Goal: Task Accomplishment & Management: Manage account settings

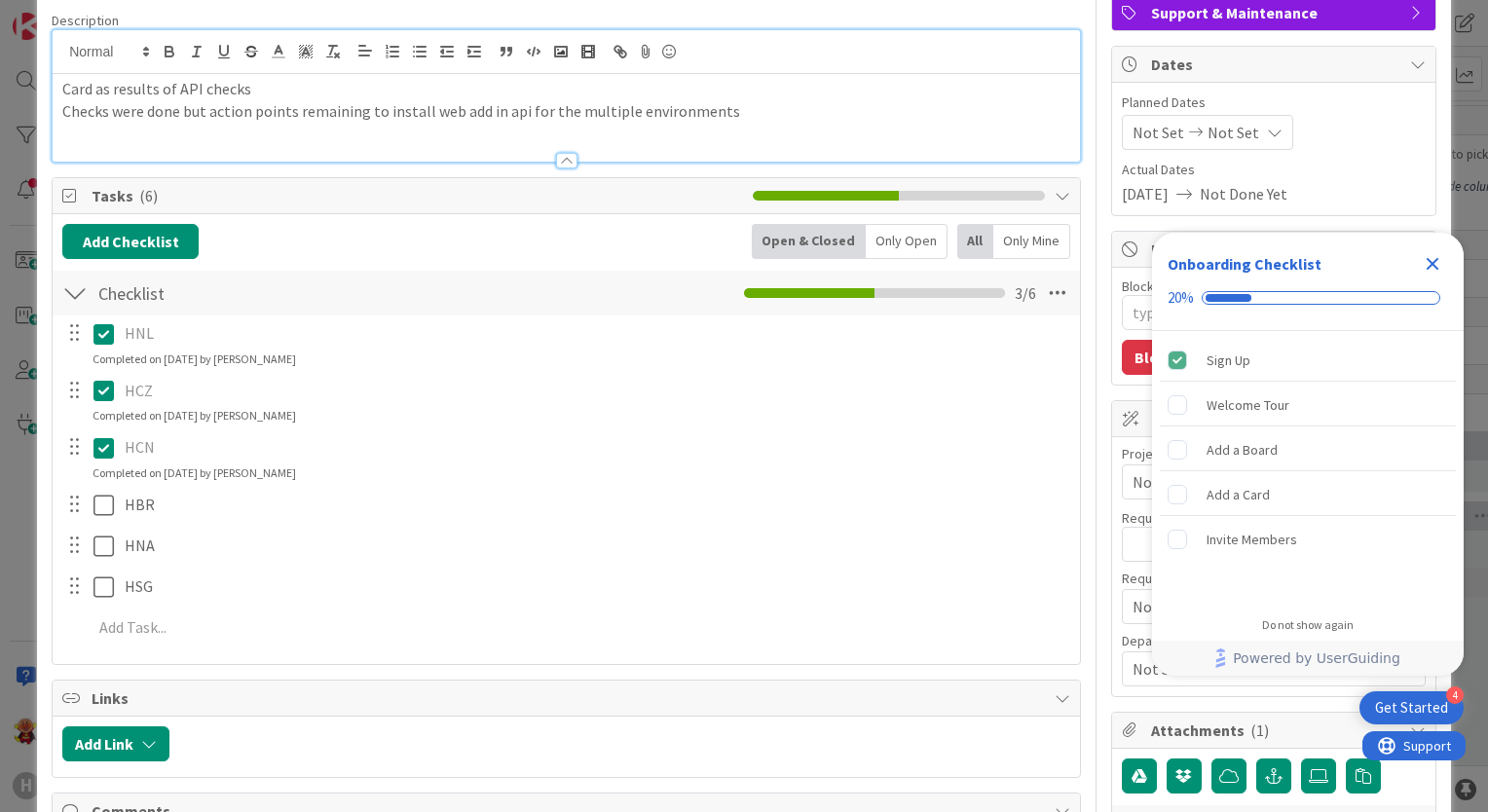
scroll to position [194, 0]
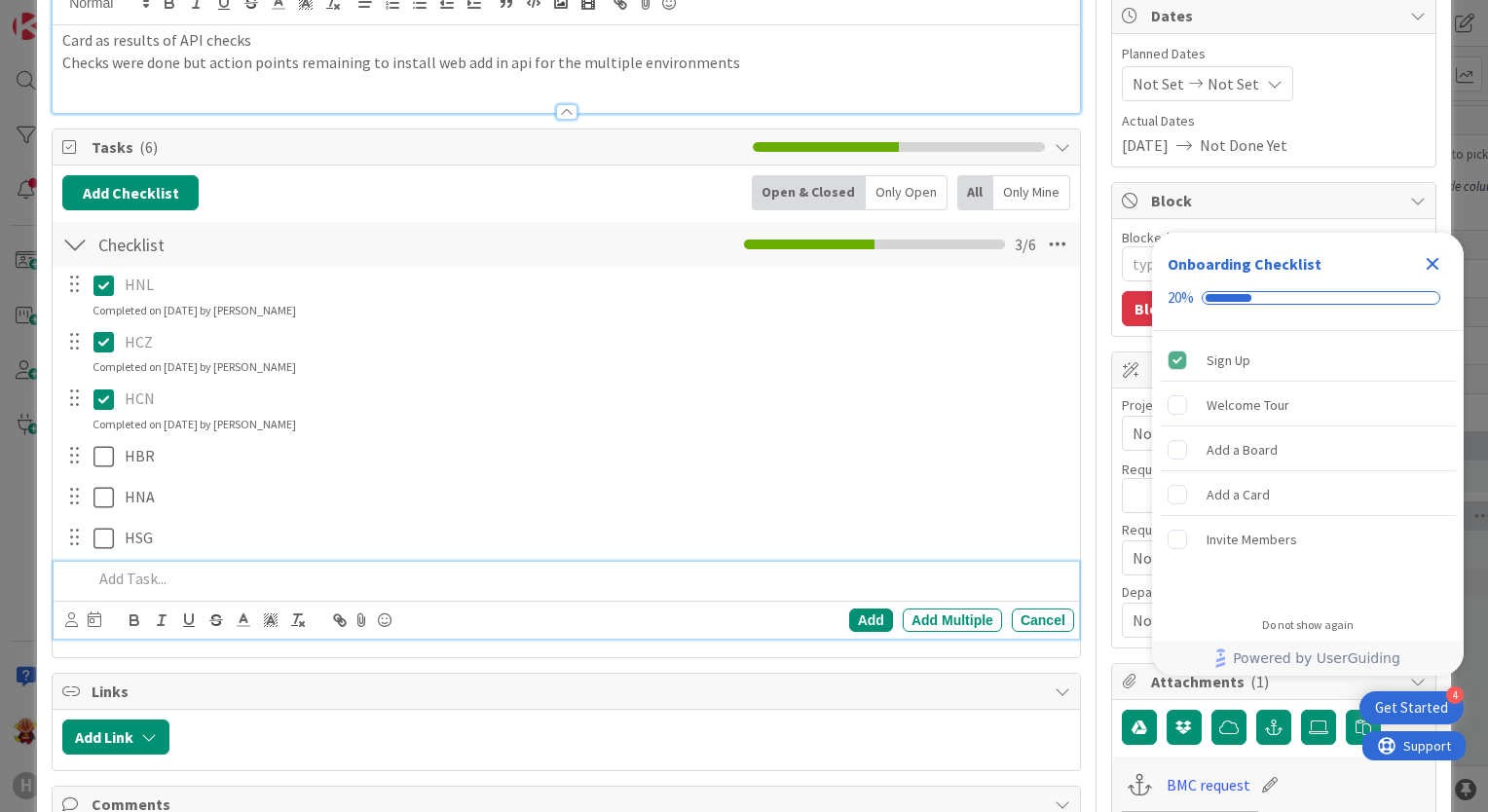
click at [117, 579] on p at bounding box center [579, 579] width 974 height 22
type textarea "x"
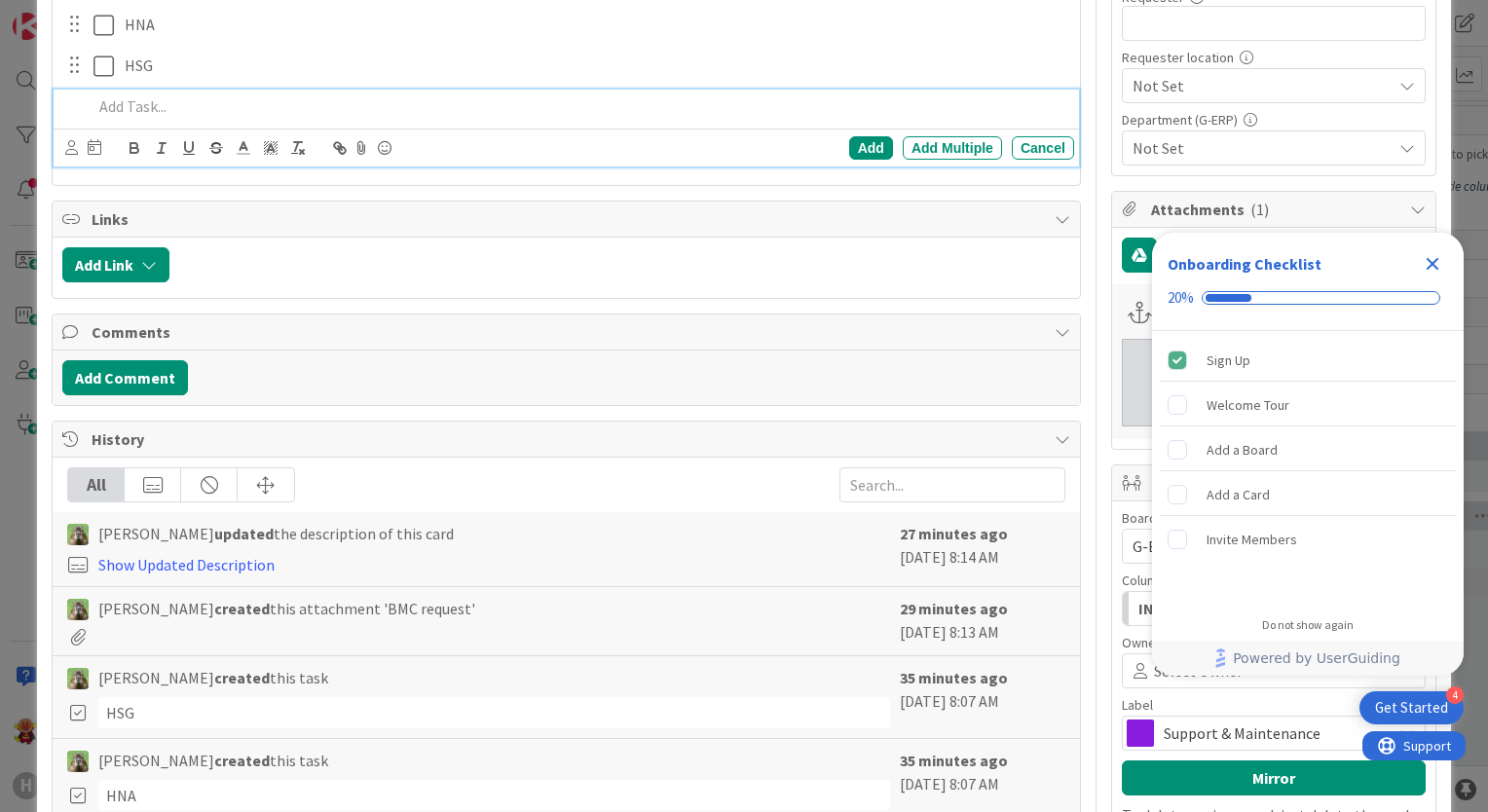
scroll to position [779, 0]
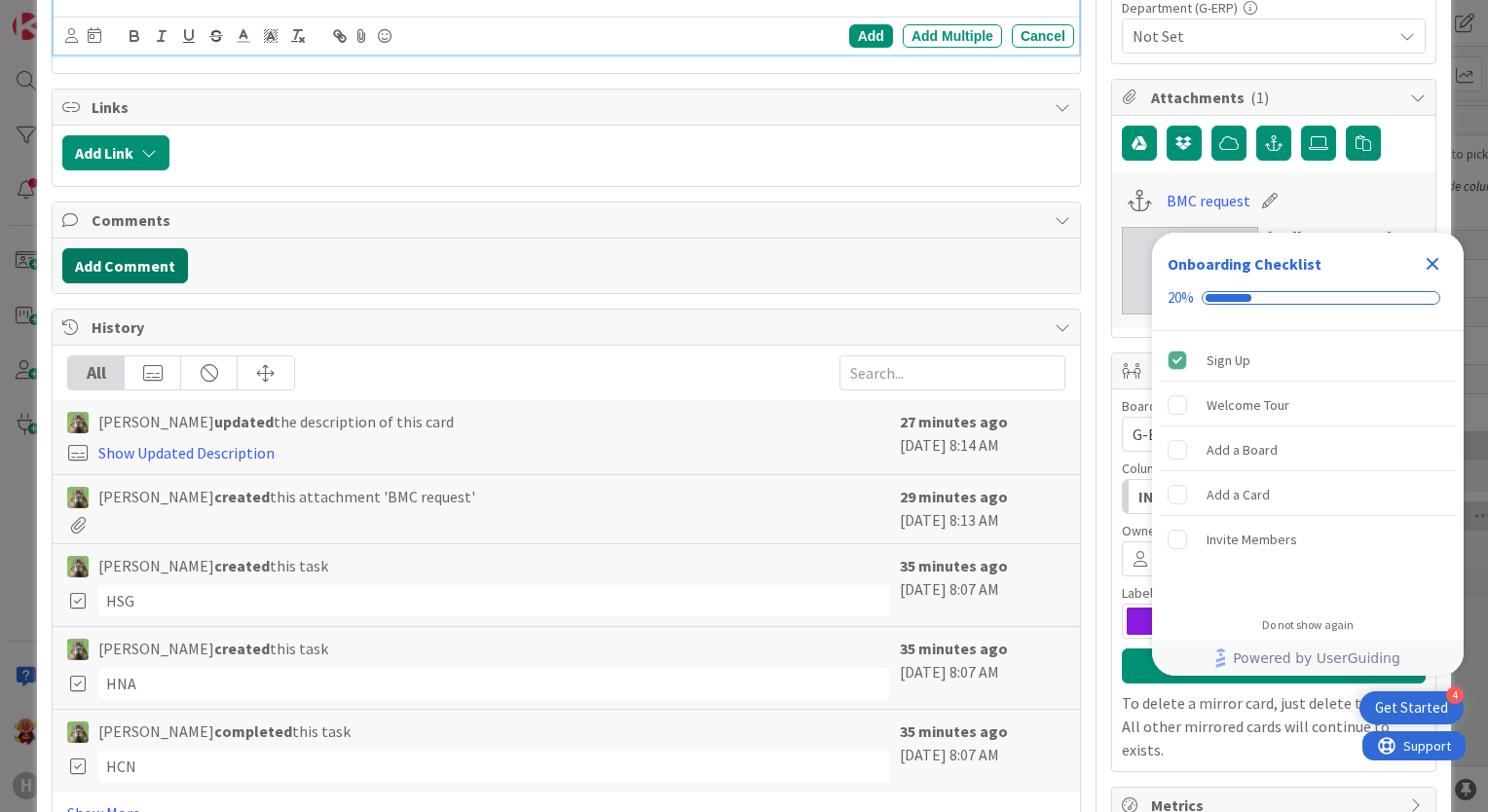
click at [136, 266] on button "Add Comment" at bounding box center [126, 265] width 126 height 35
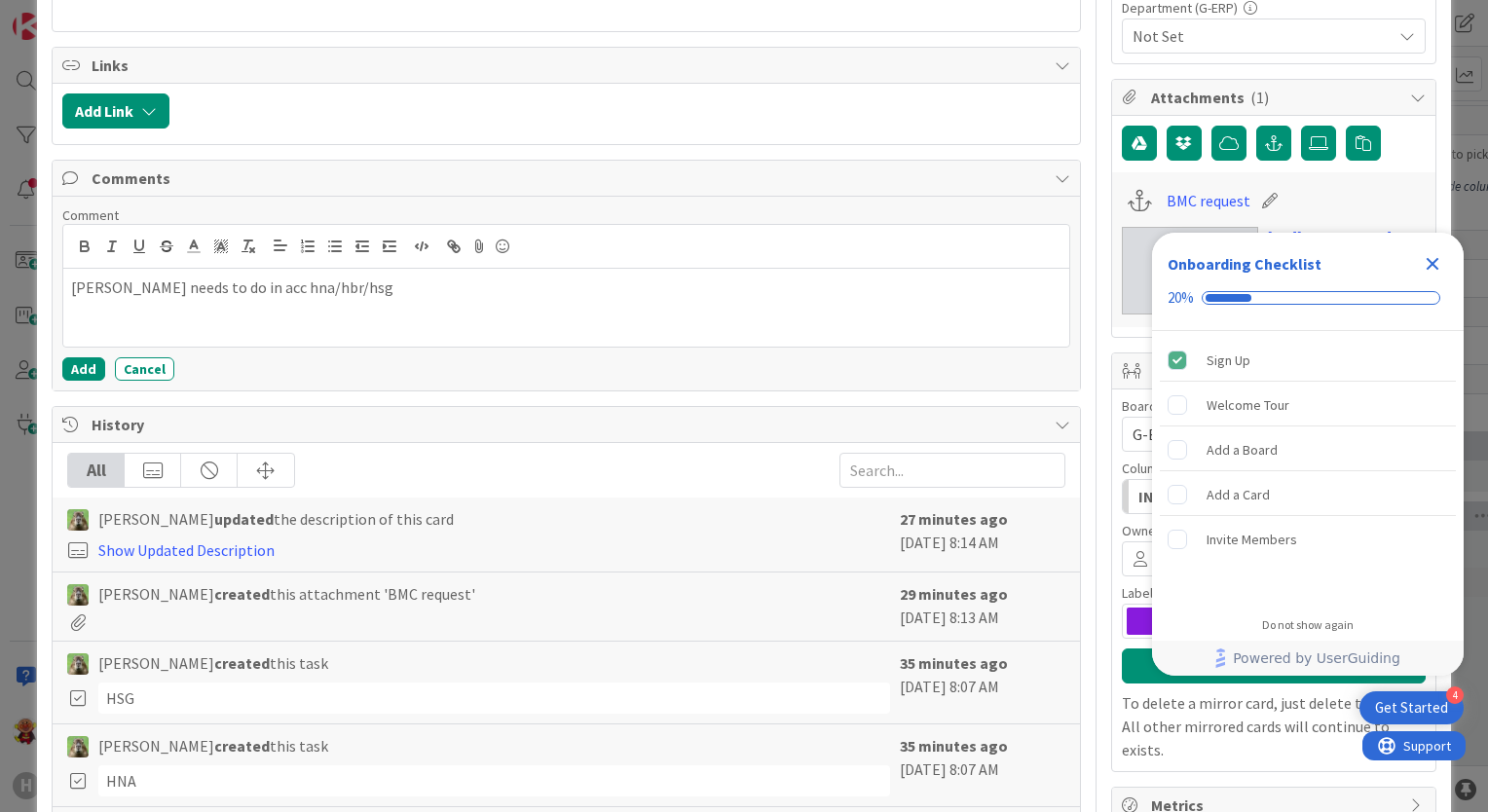
click at [189, 286] on p "Leo needs to do in acc hna/hbr/hsg" at bounding box center [566, 288] width 991 height 22
drag, startPoint x: 245, startPoint y: 285, endPoint x: 327, endPoint y: 290, distance: 82.2
click at [327, 290] on p "Leo needs to do in test acc hna/hbr/hsg" at bounding box center [566, 288] width 991 height 22
copy p "hna/hbr/hsg"
click at [217, 285] on p "Leo needs to do in test acc hna/hbr/hsg" at bounding box center [566, 288] width 991 height 22
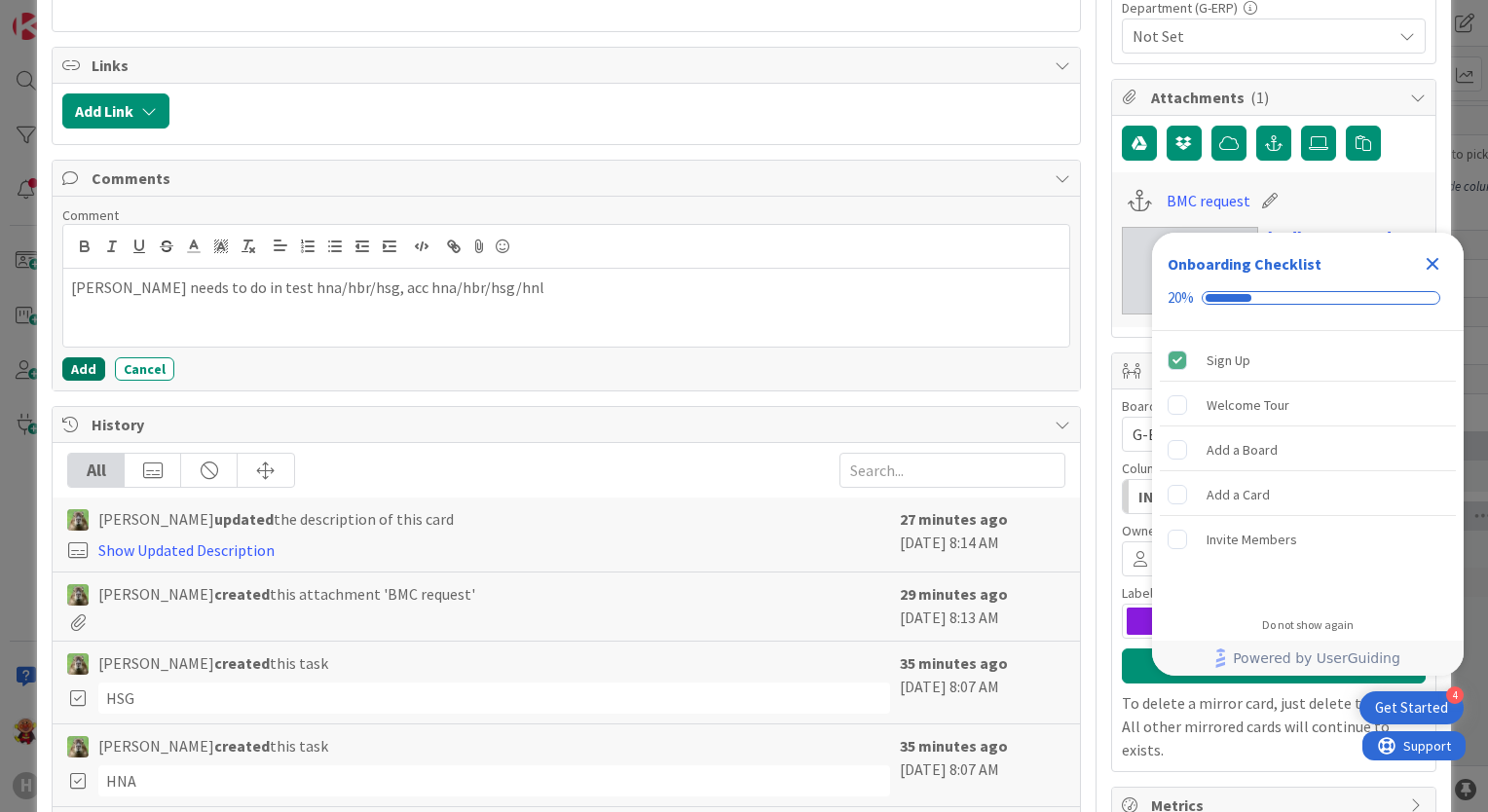
click at [79, 360] on button "Add" at bounding box center [84, 369] width 43 height 23
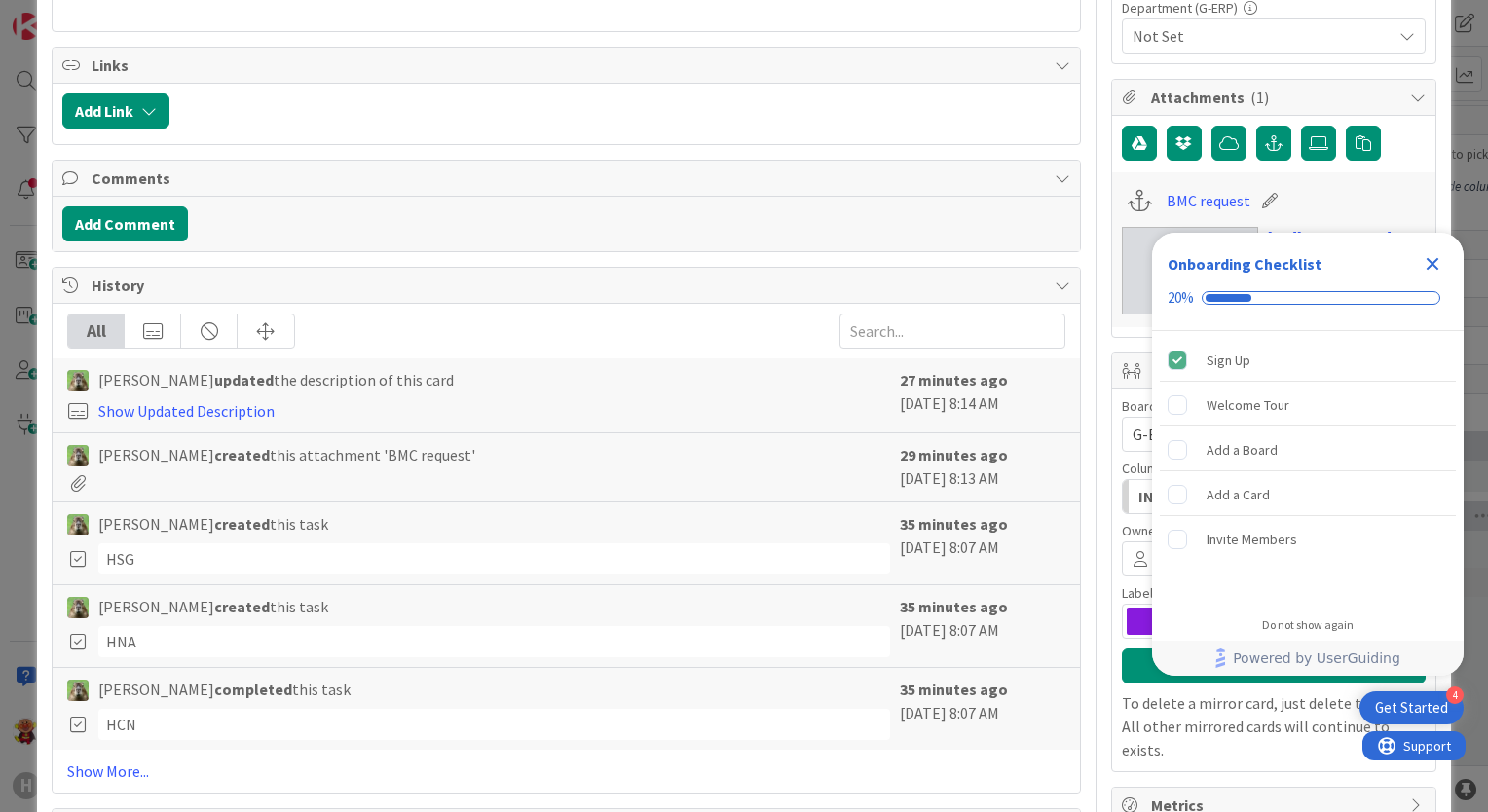
type textarea "x"
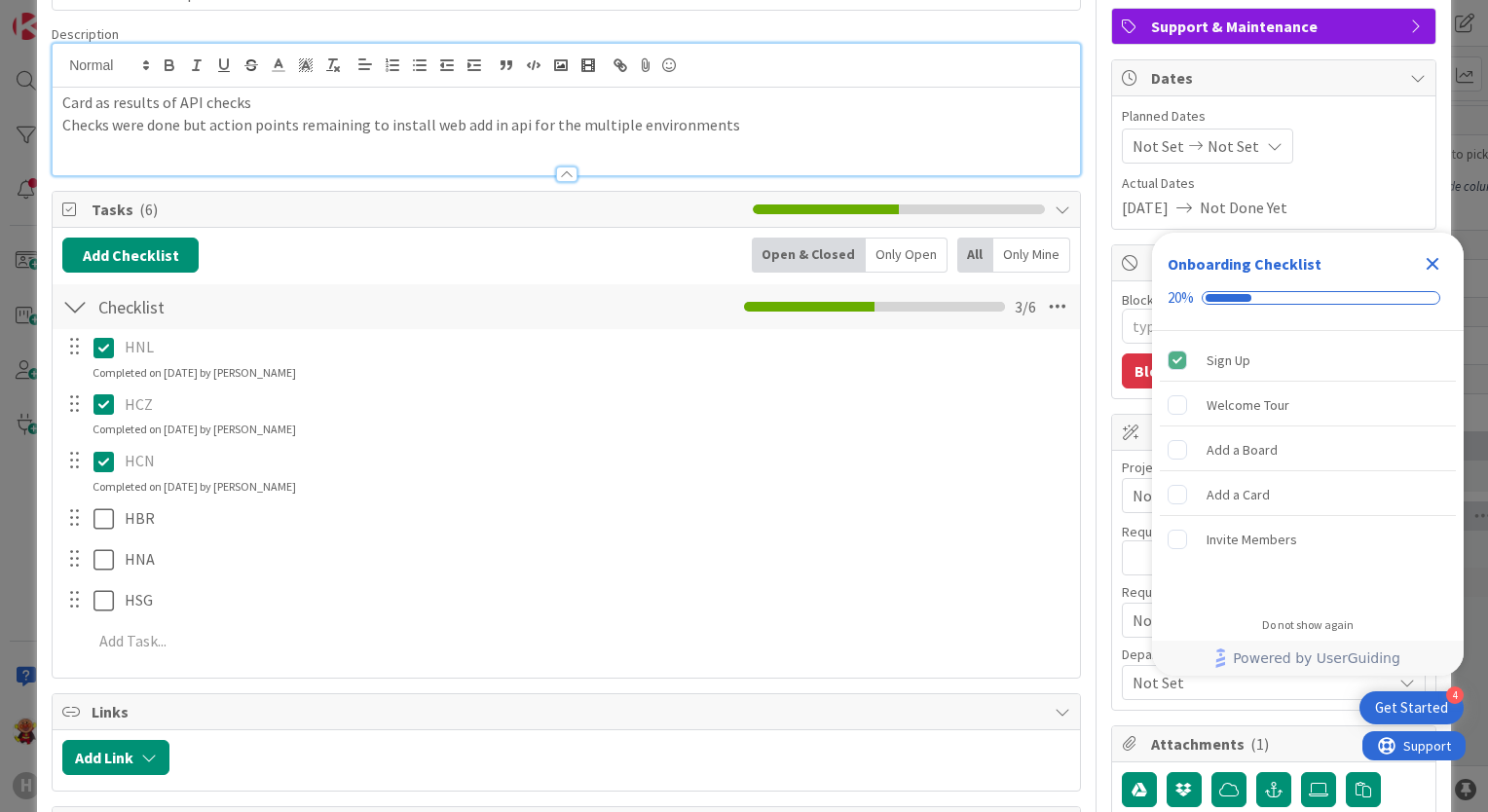
scroll to position [0, 0]
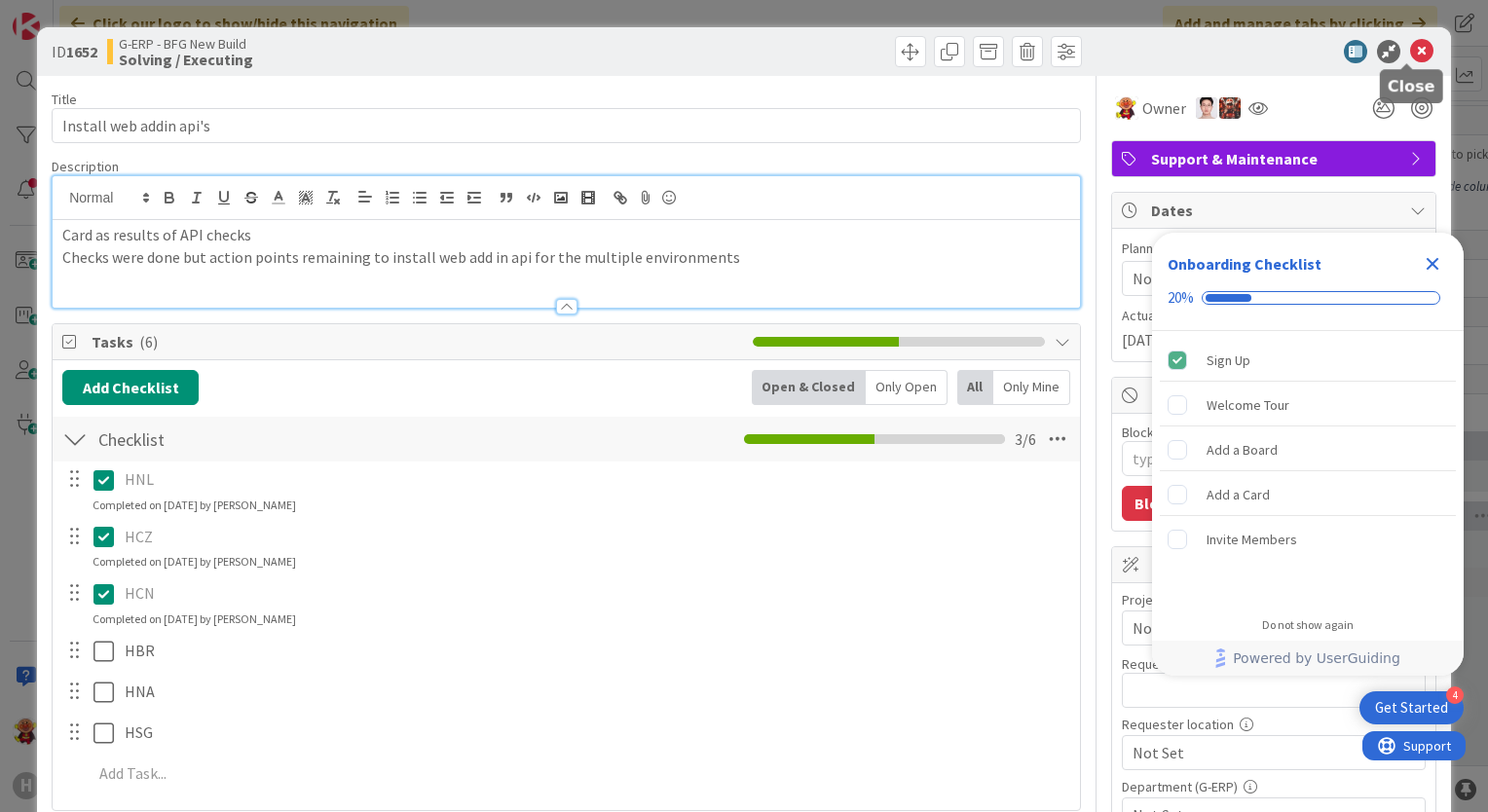
click at [1410, 56] on icon at bounding box center [1421, 51] width 23 height 23
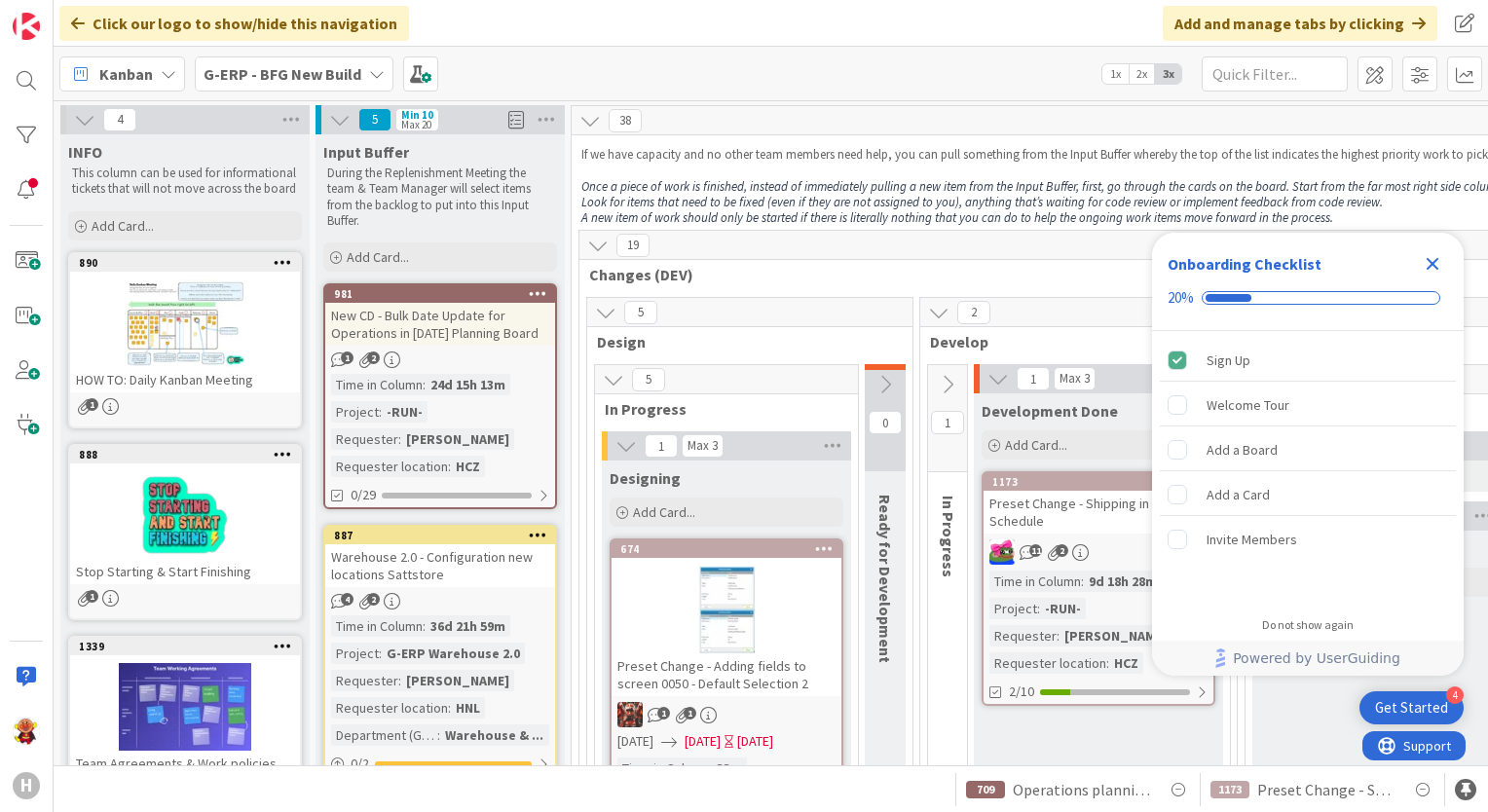
click at [1435, 263] on icon "Close Checklist" at bounding box center [1432, 263] width 23 height 23
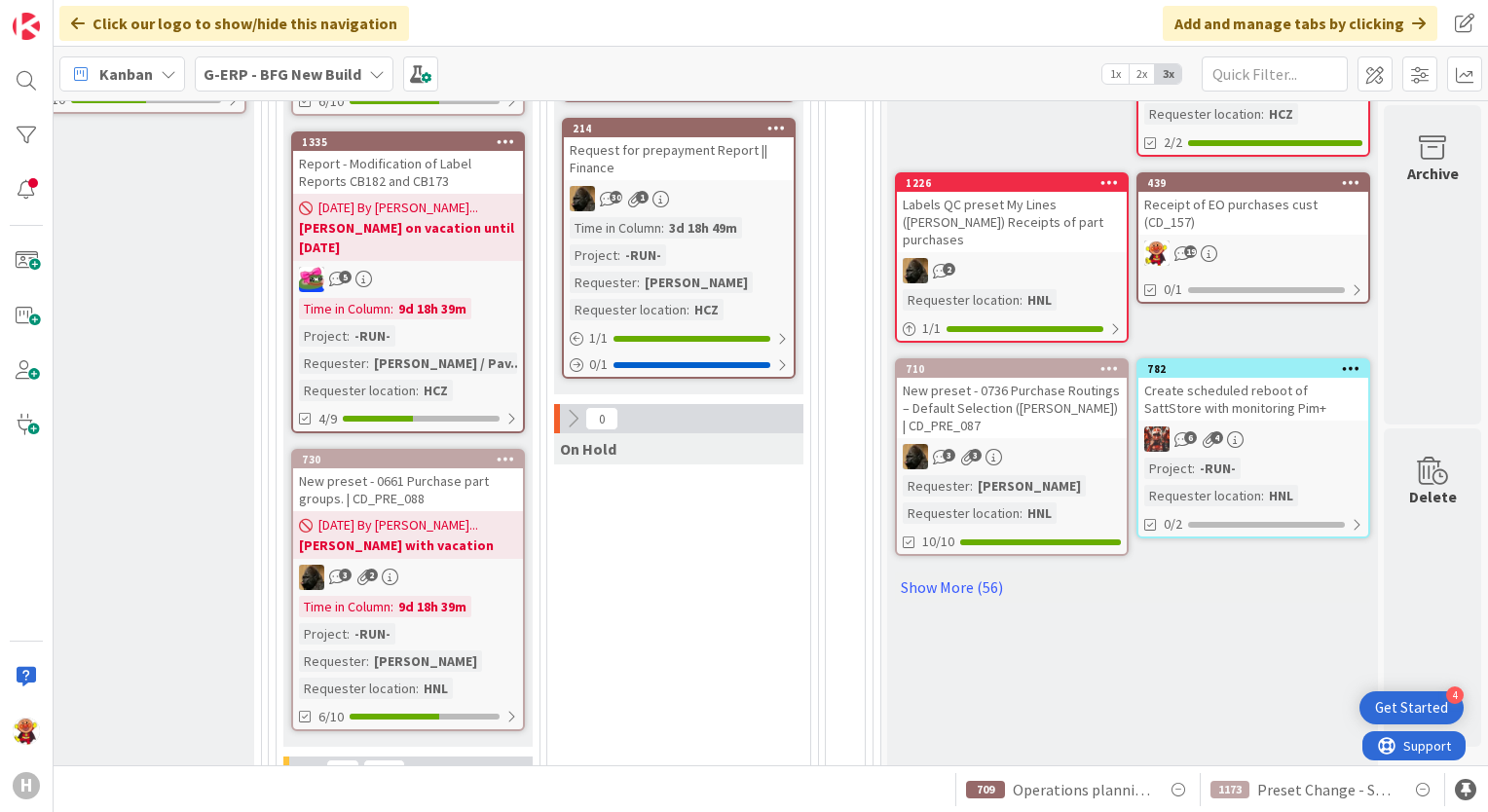
scroll to position [973, 2602]
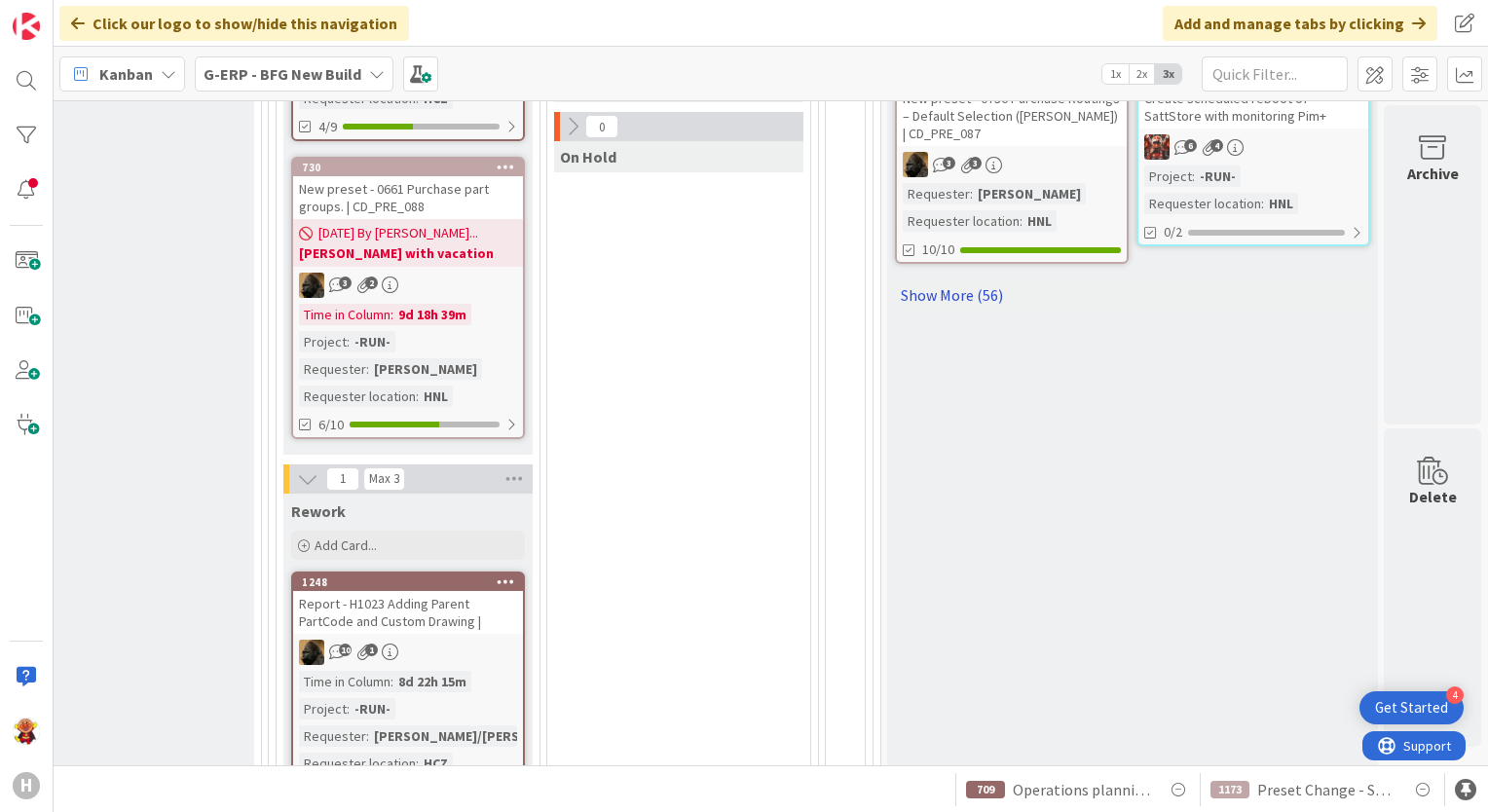
click at [930, 279] on link "Show More (56)" at bounding box center [1132, 294] width 475 height 31
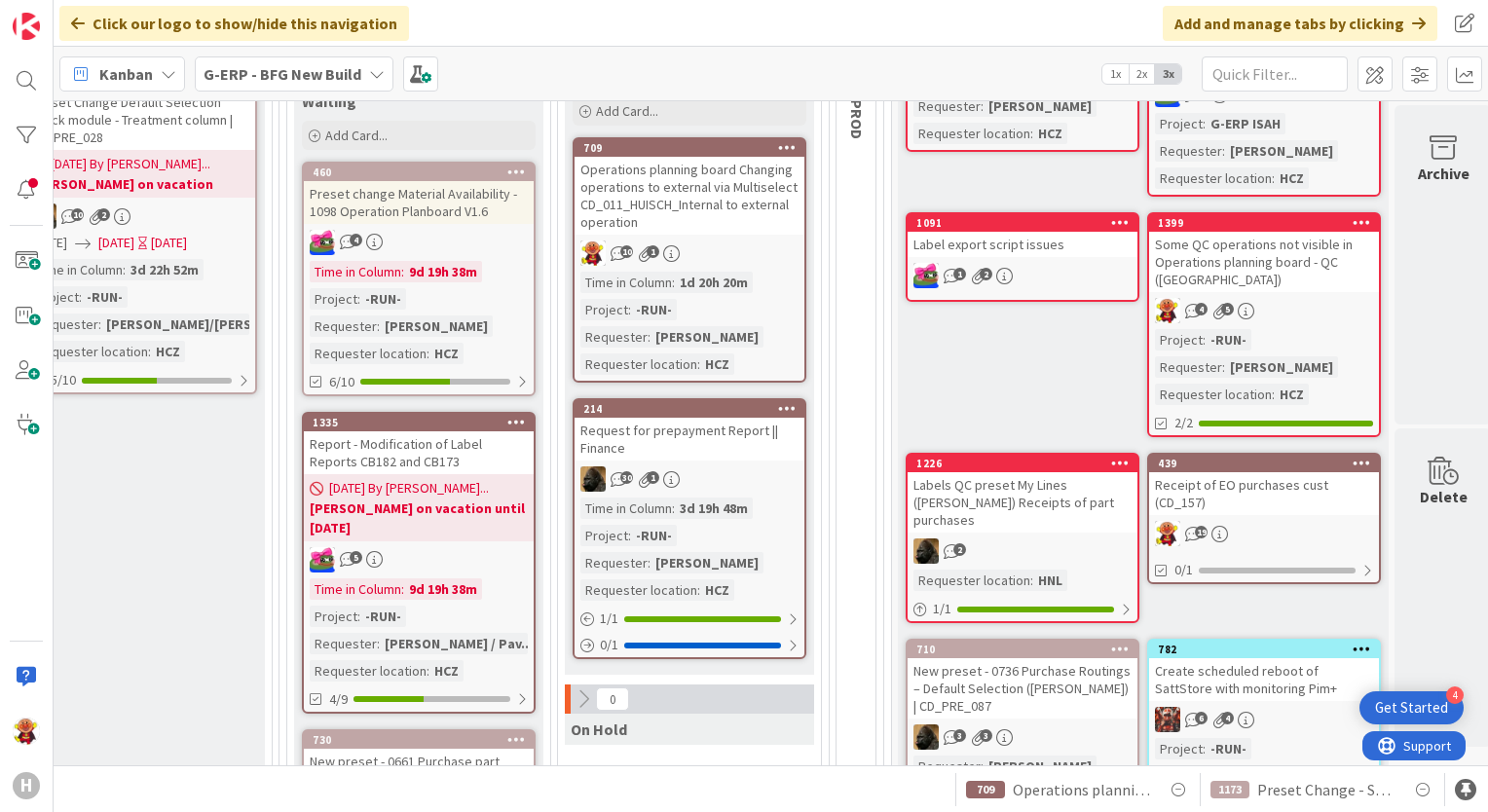
scroll to position [584, 2583]
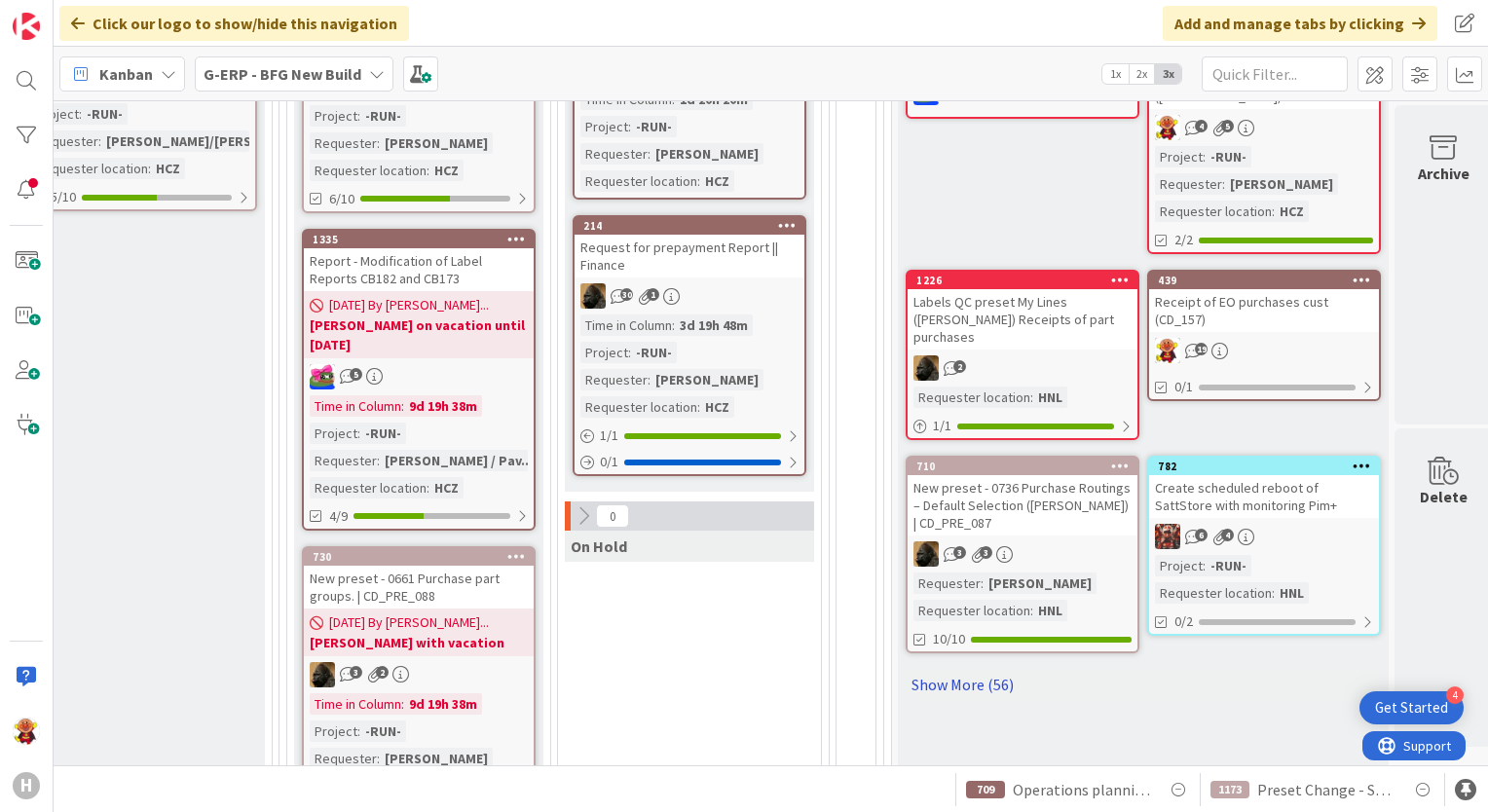
click at [978, 669] on link "Show More (56)" at bounding box center [1143, 683] width 475 height 31
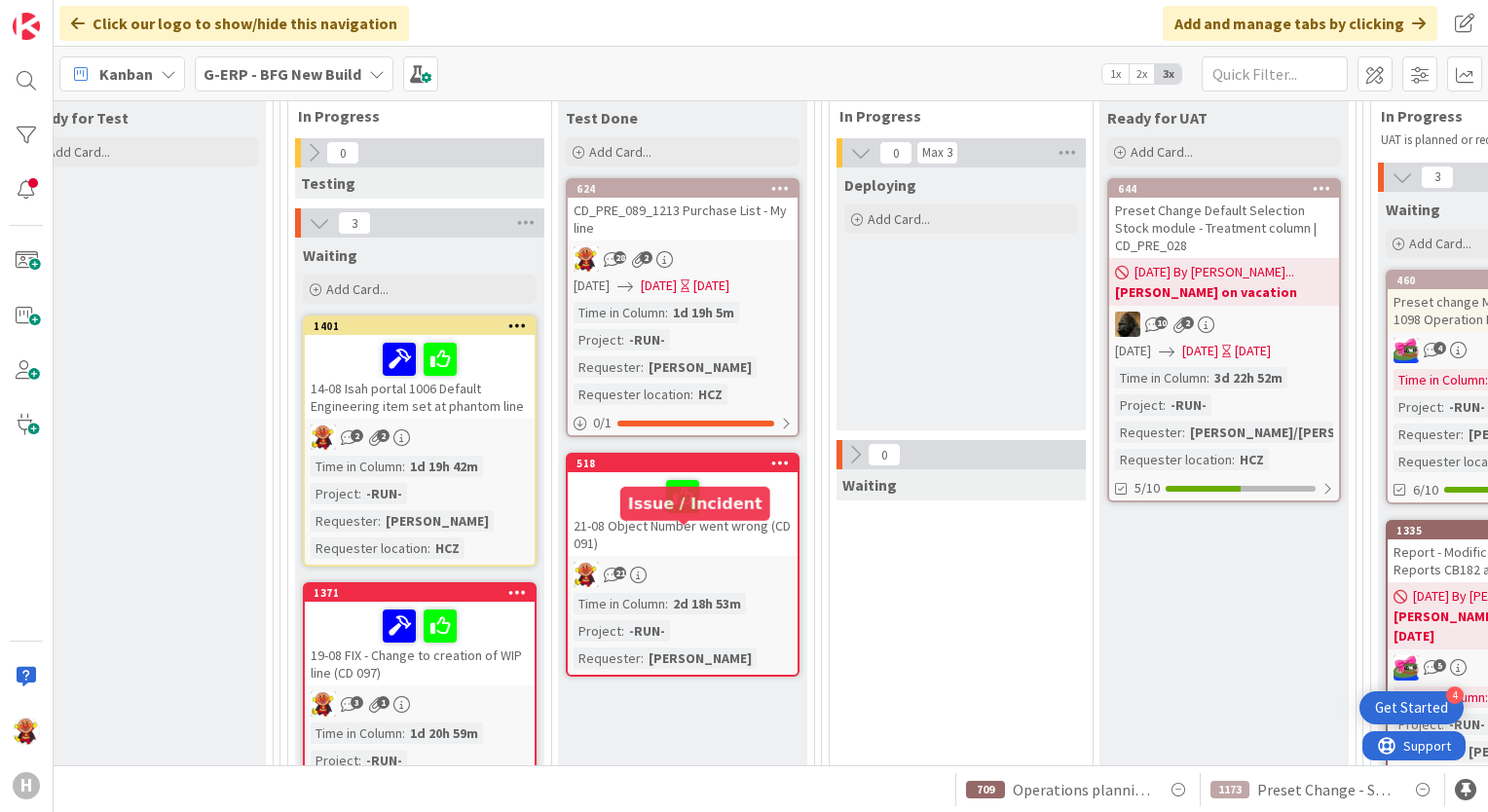
scroll to position [390, 1499]
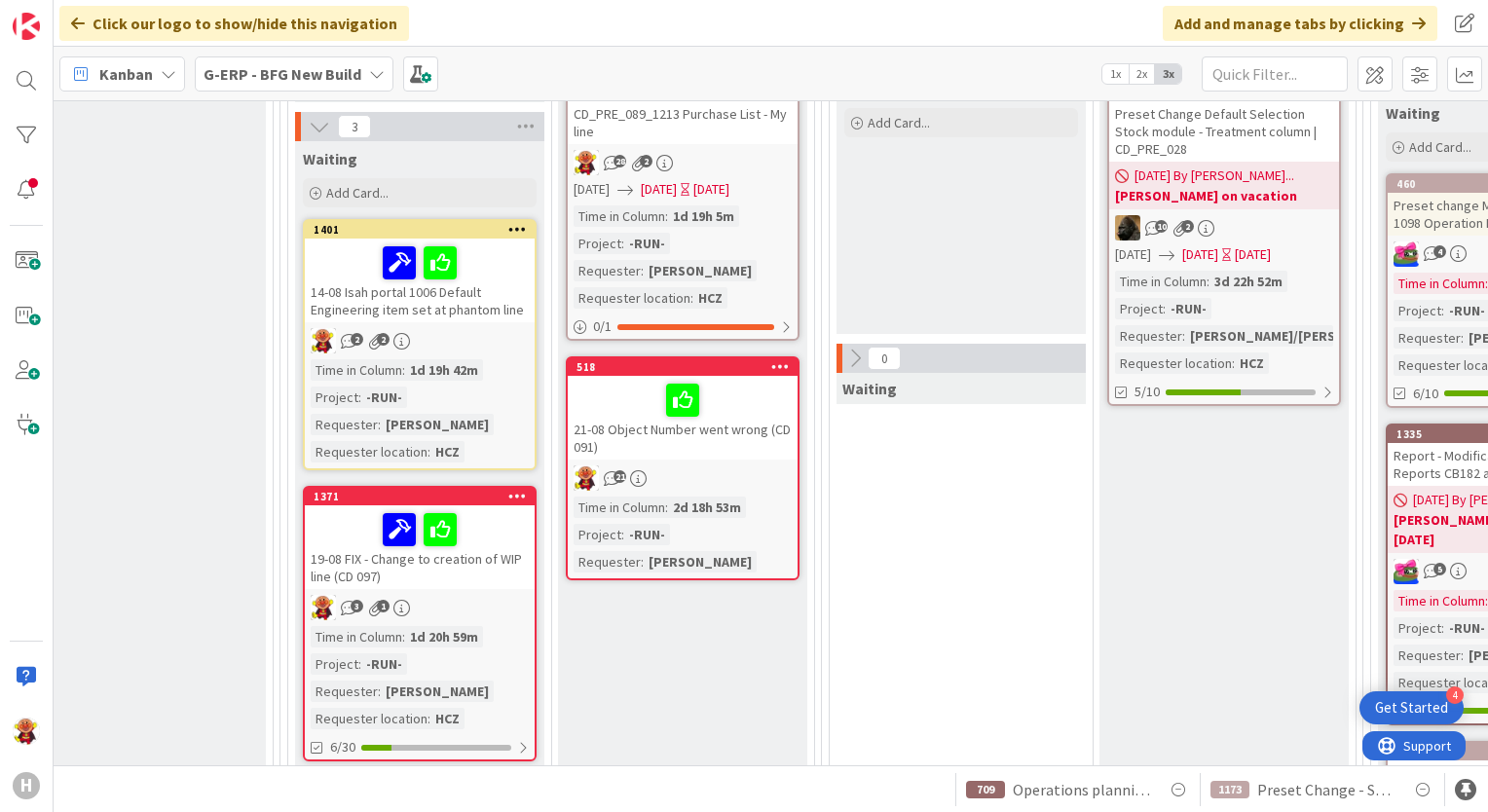
click at [755, 442] on div "21-08 Object Number went wrong (CD 091)" at bounding box center [683, 417] width 230 height 84
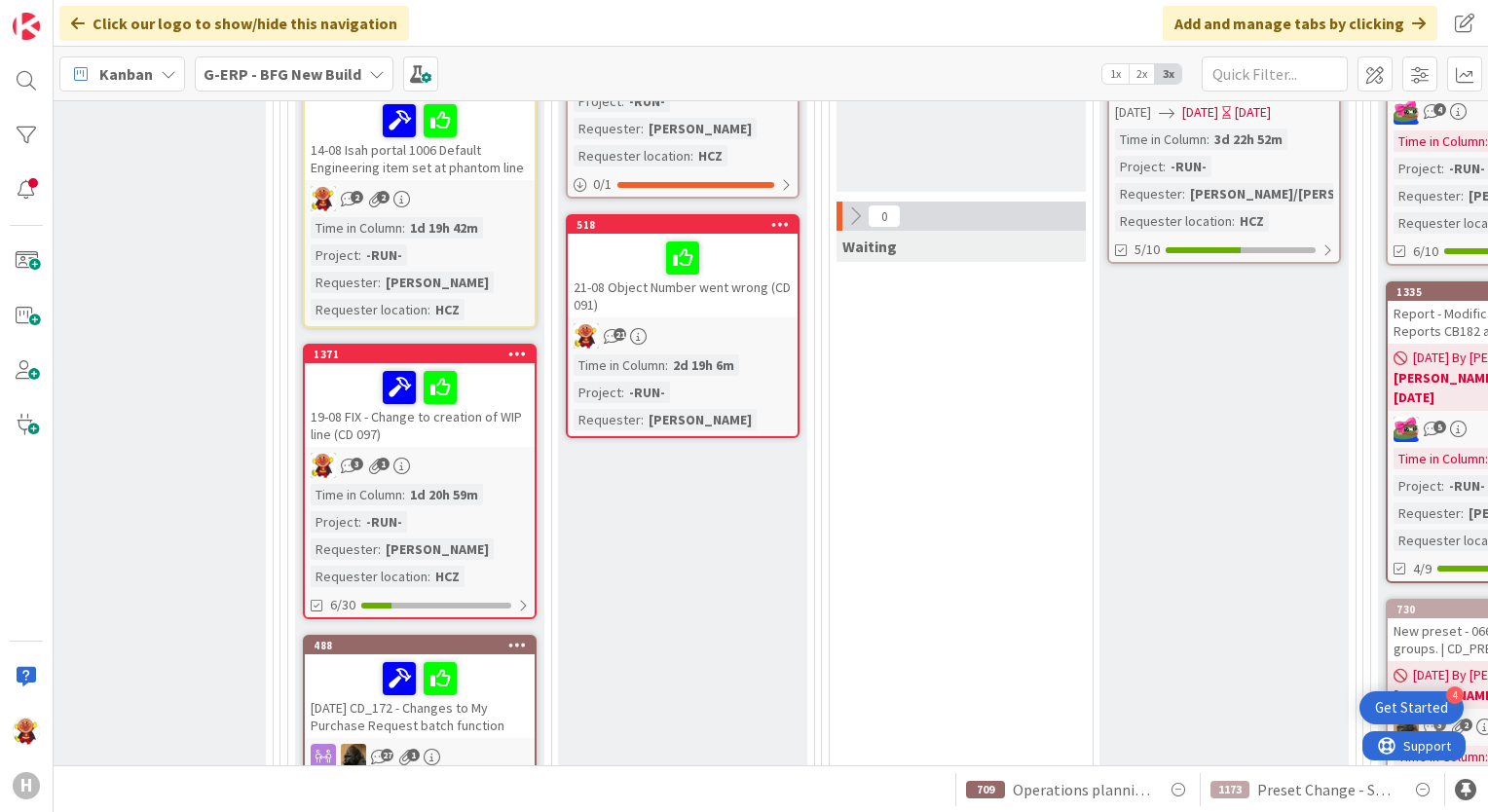
scroll to position [487, 1499]
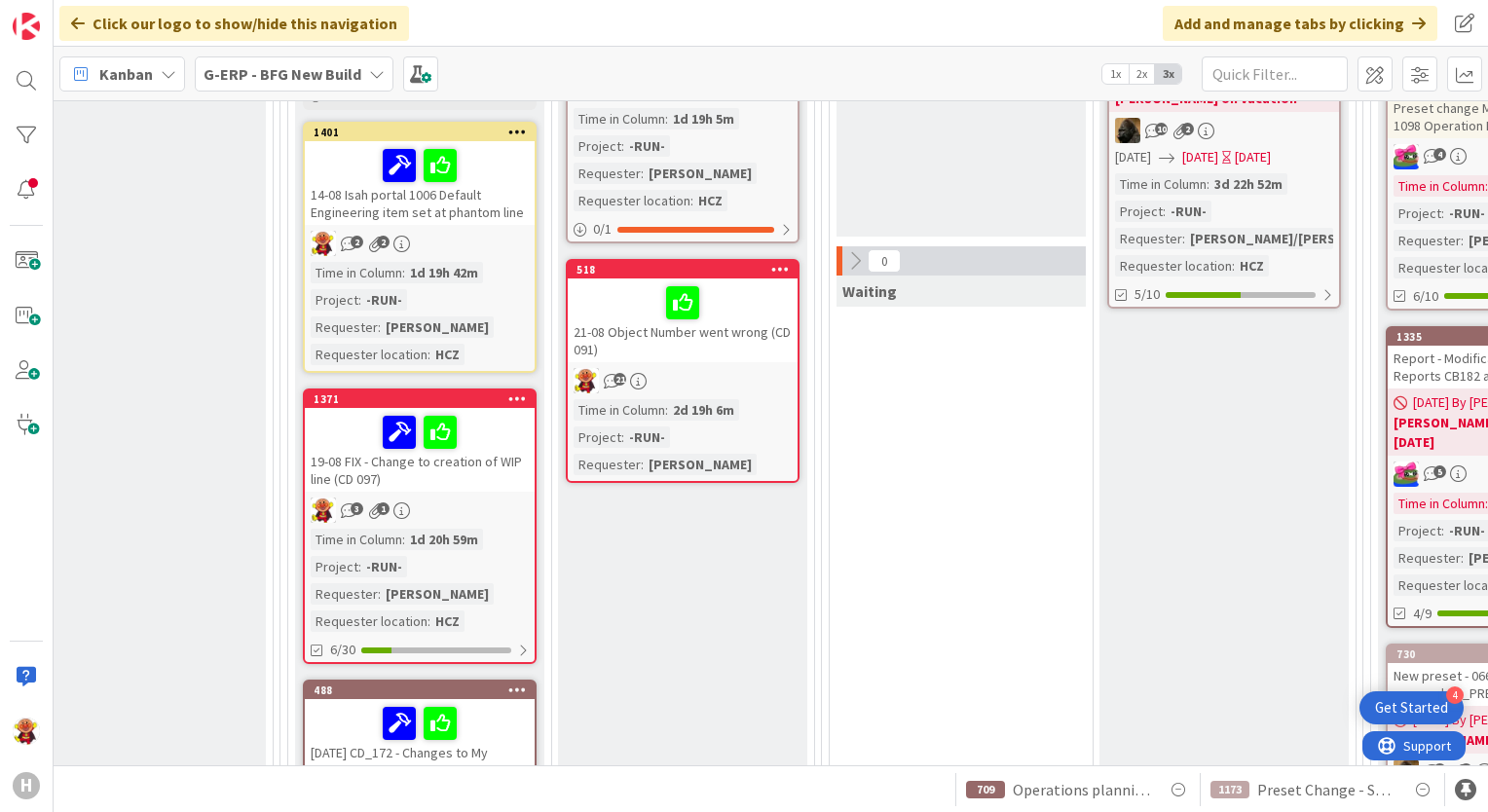
click at [496, 222] on div "14-08 Isah portal 1006 Default Engineering item set at phantom line" at bounding box center [420, 183] width 230 height 84
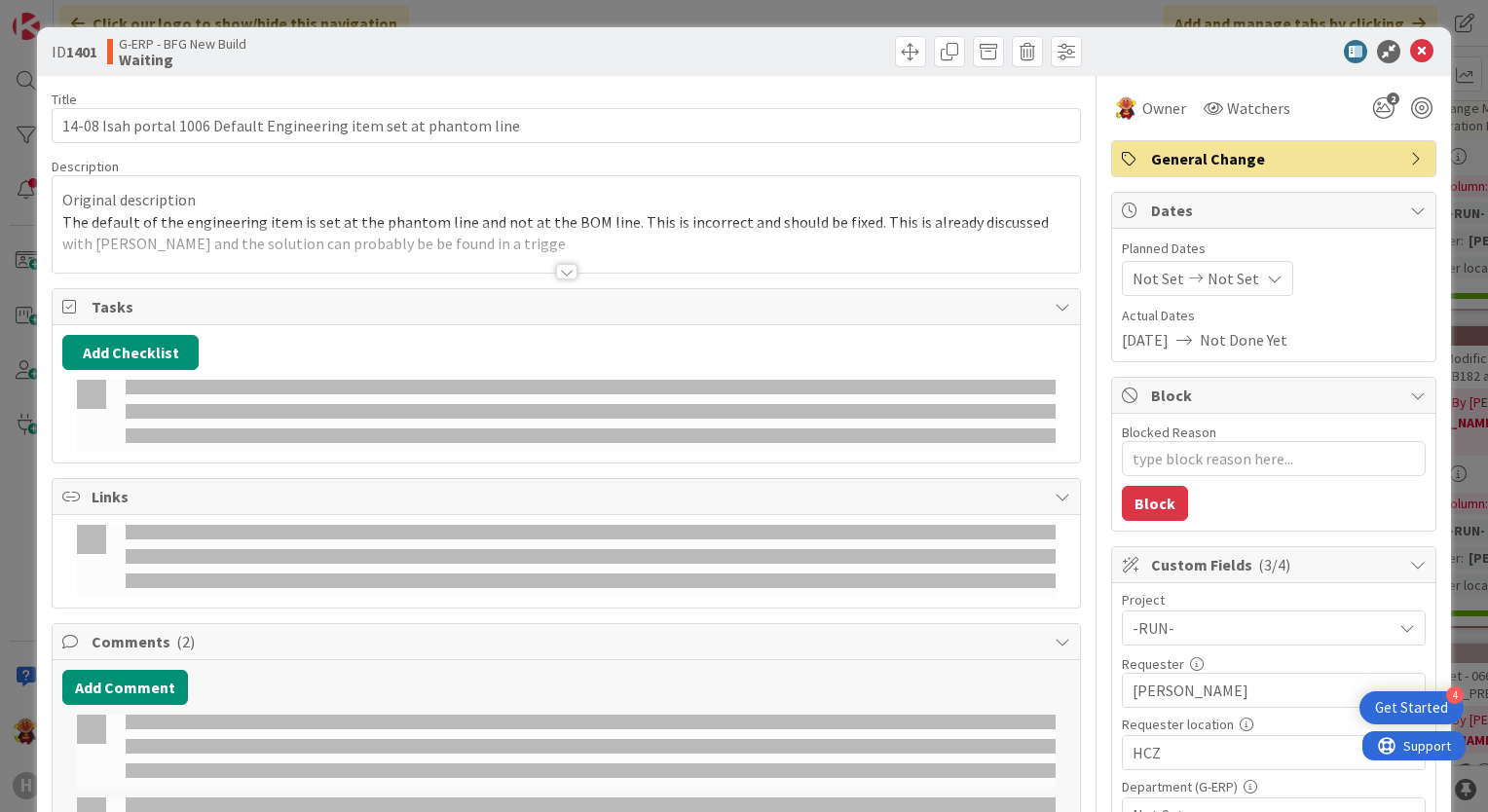
type textarea "x"
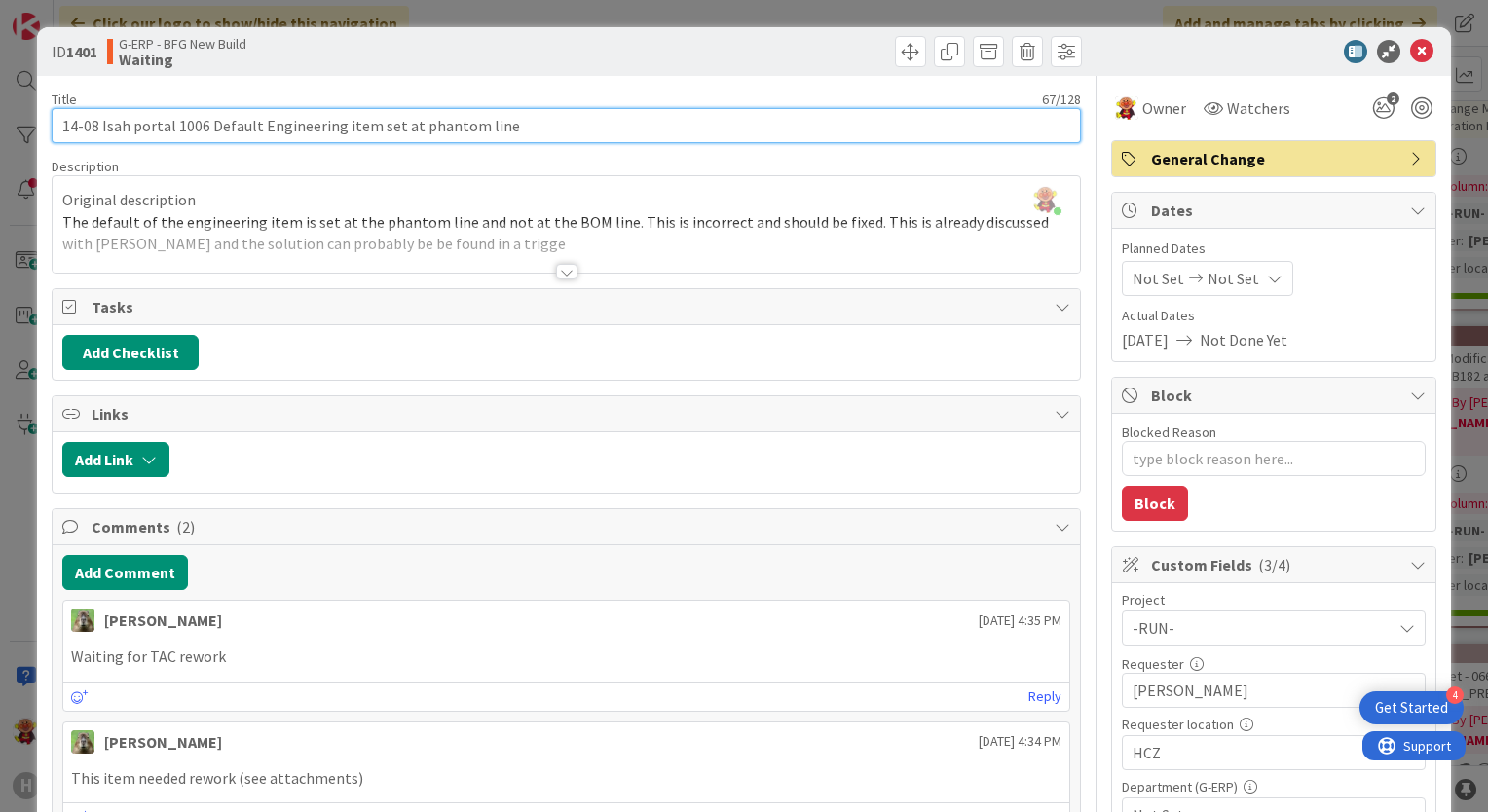
drag, startPoint x: 101, startPoint y: 125, endPoint x: 4, endPoint y: 123, distance: 97.0
click at [4, 123] on div "ID 1401 G-ERP - BFG New Build Waiting Title 67 / 128 14-08 Isah portal 1006 Def…" at bounding box center [744, 406] width 1488 height 812
type input "Isah portal 1006 Default Engineering item set at phantom line"
type textarea "x"
type input "Isah portal 1006 Default Engineering item set at phantom line"
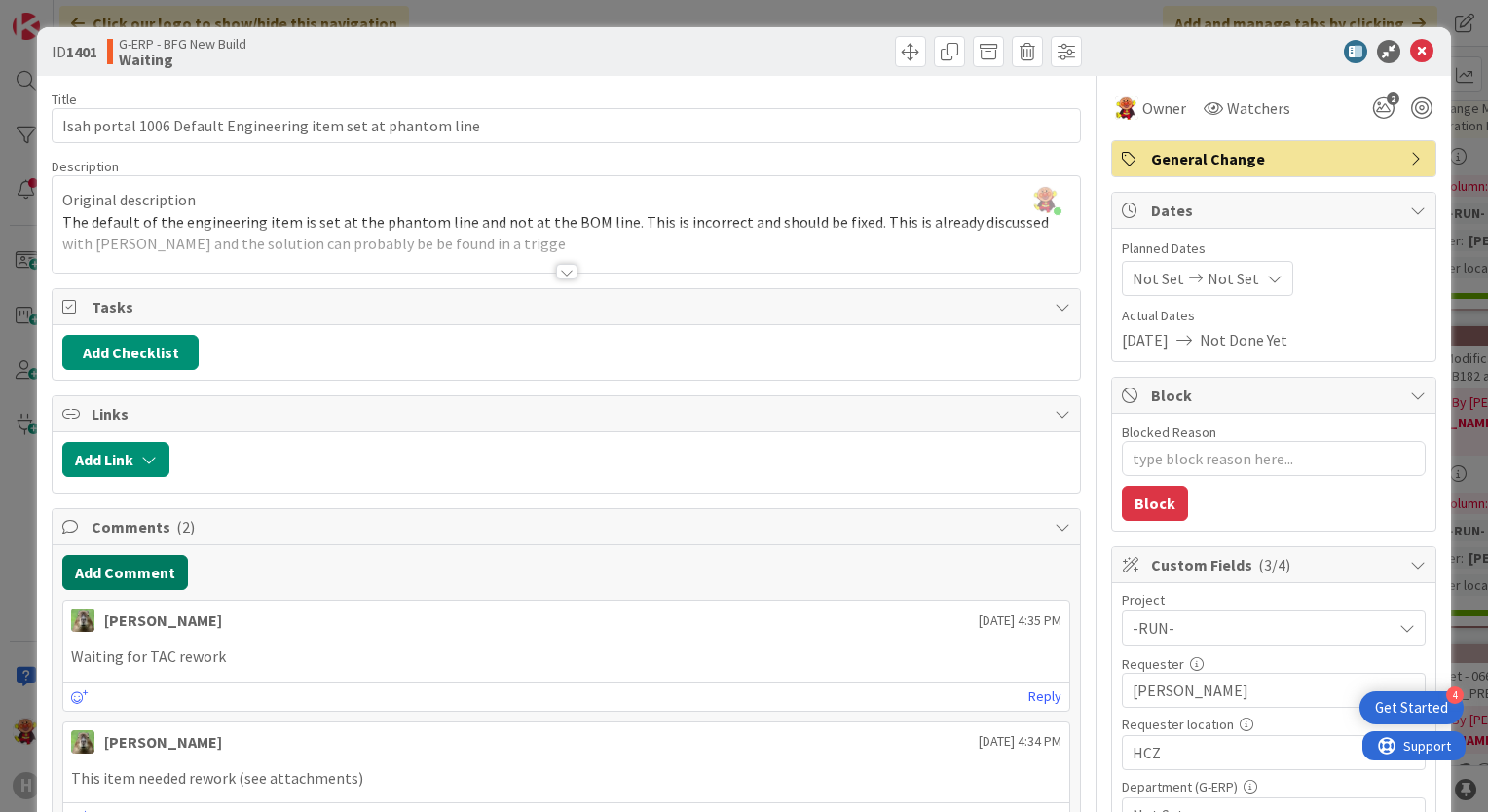
click at [146, 568] on button "Add Comment" at bounding box center [126, 572] width 126 height 35
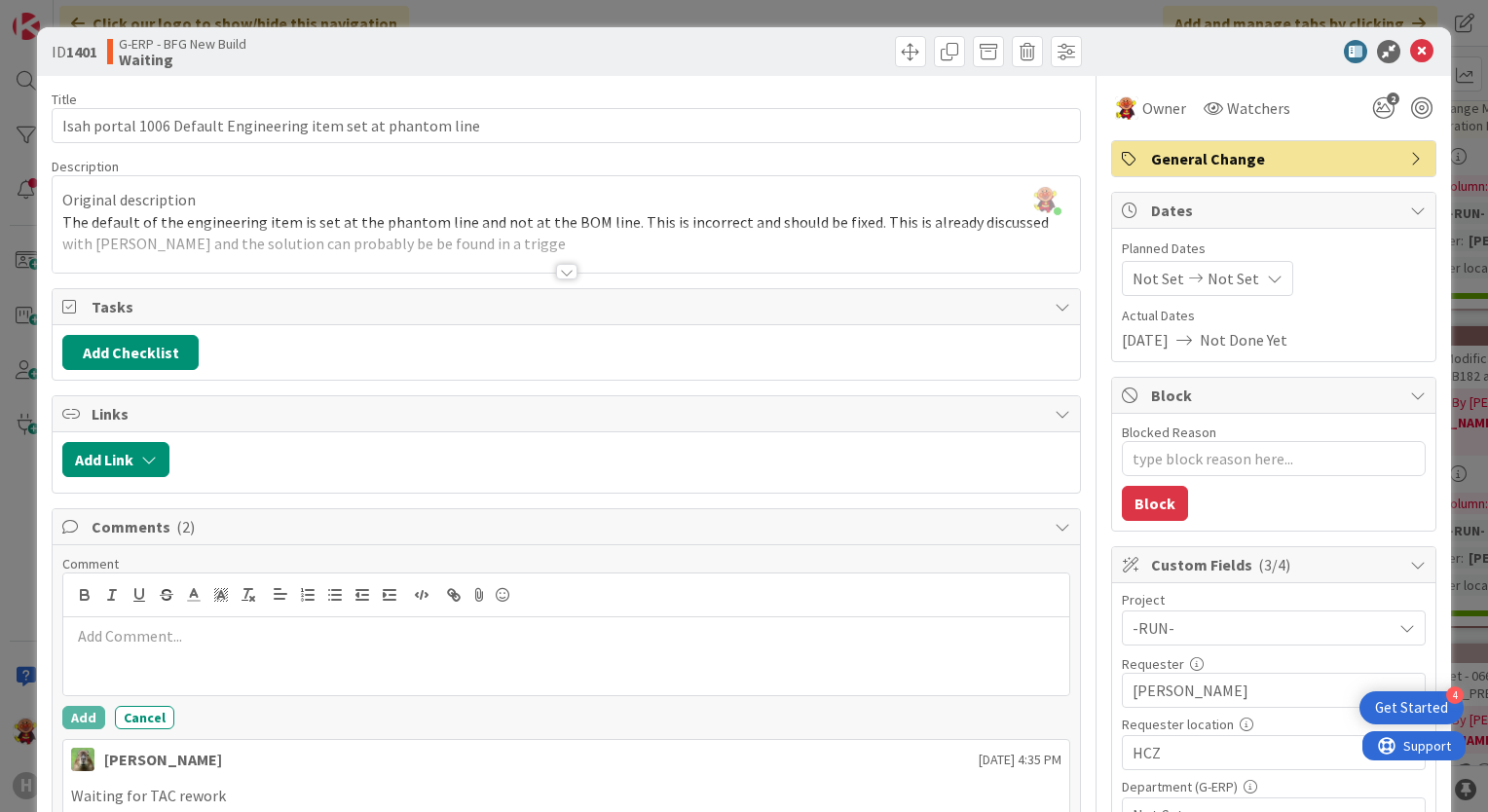
scroll to position [98, 0]
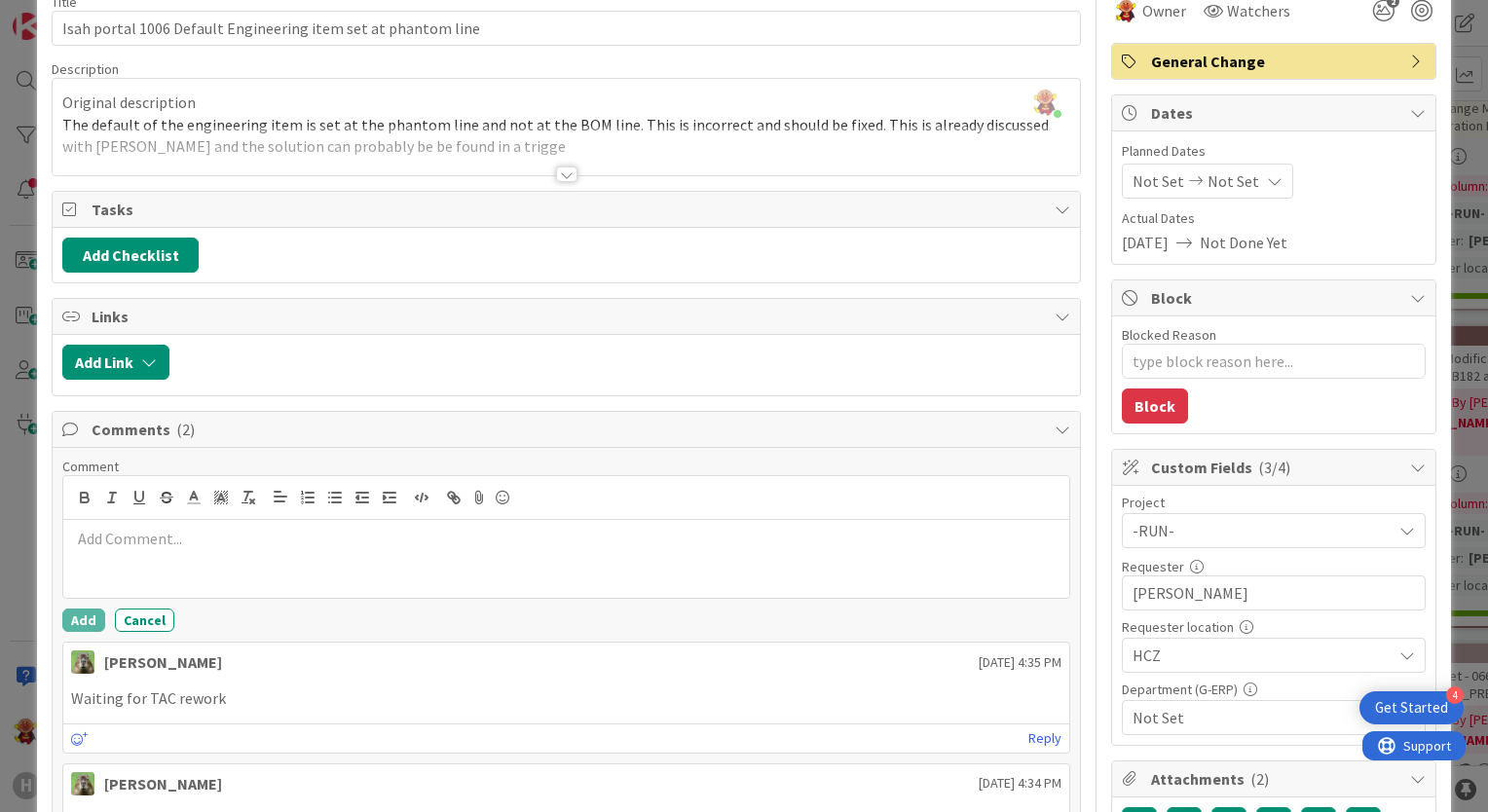
click at [342, 545] on p at bounding box center [566, 539] width 991 height 22
click at [103, 614] on div "Add Cancel" at bounding box center [566, 620] width 1008 height 23
click at [80, 610] on button "Add" at bounding box center [84, 620] width 43 height 23
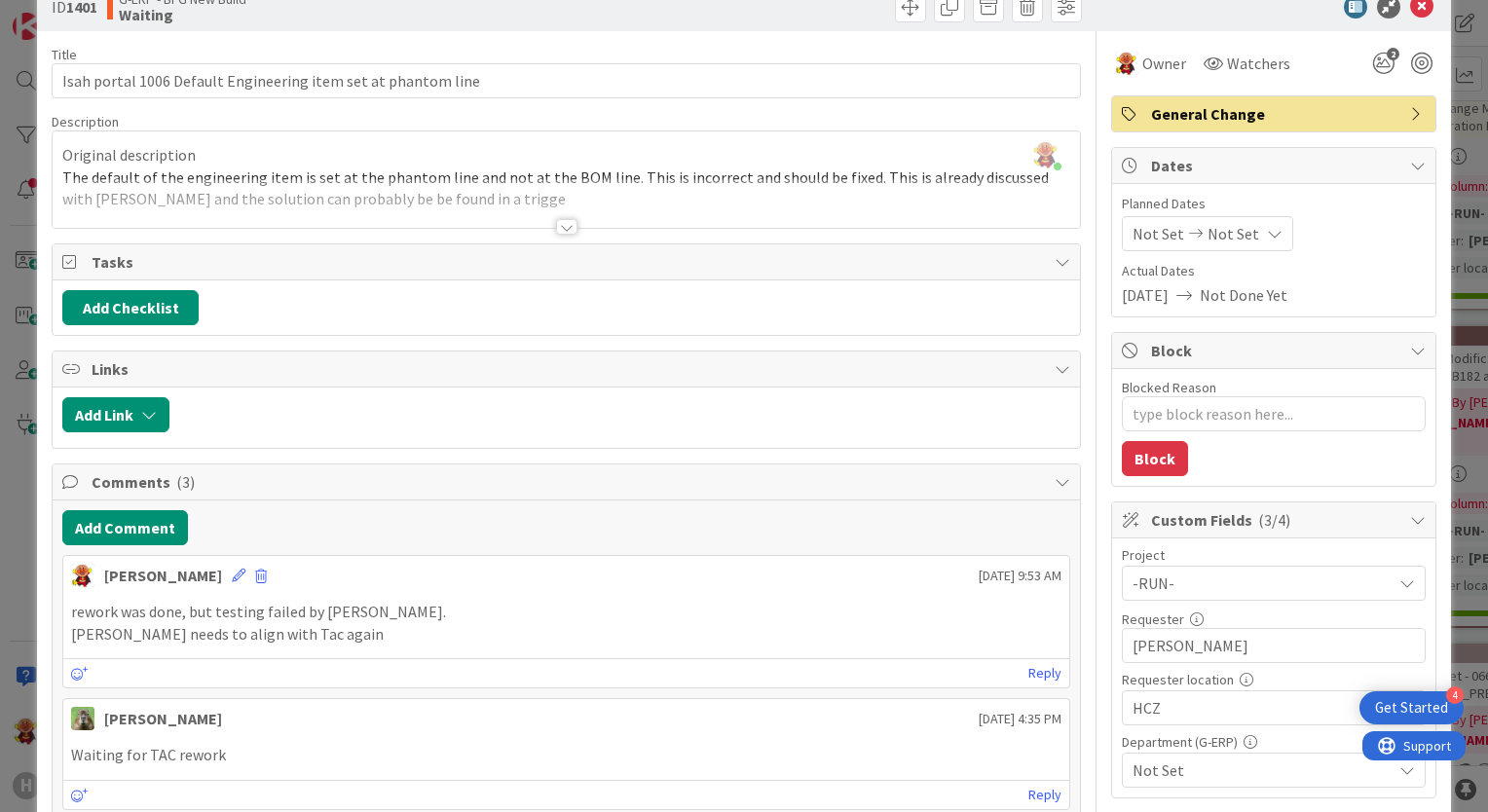
scroll to position [0, 0]
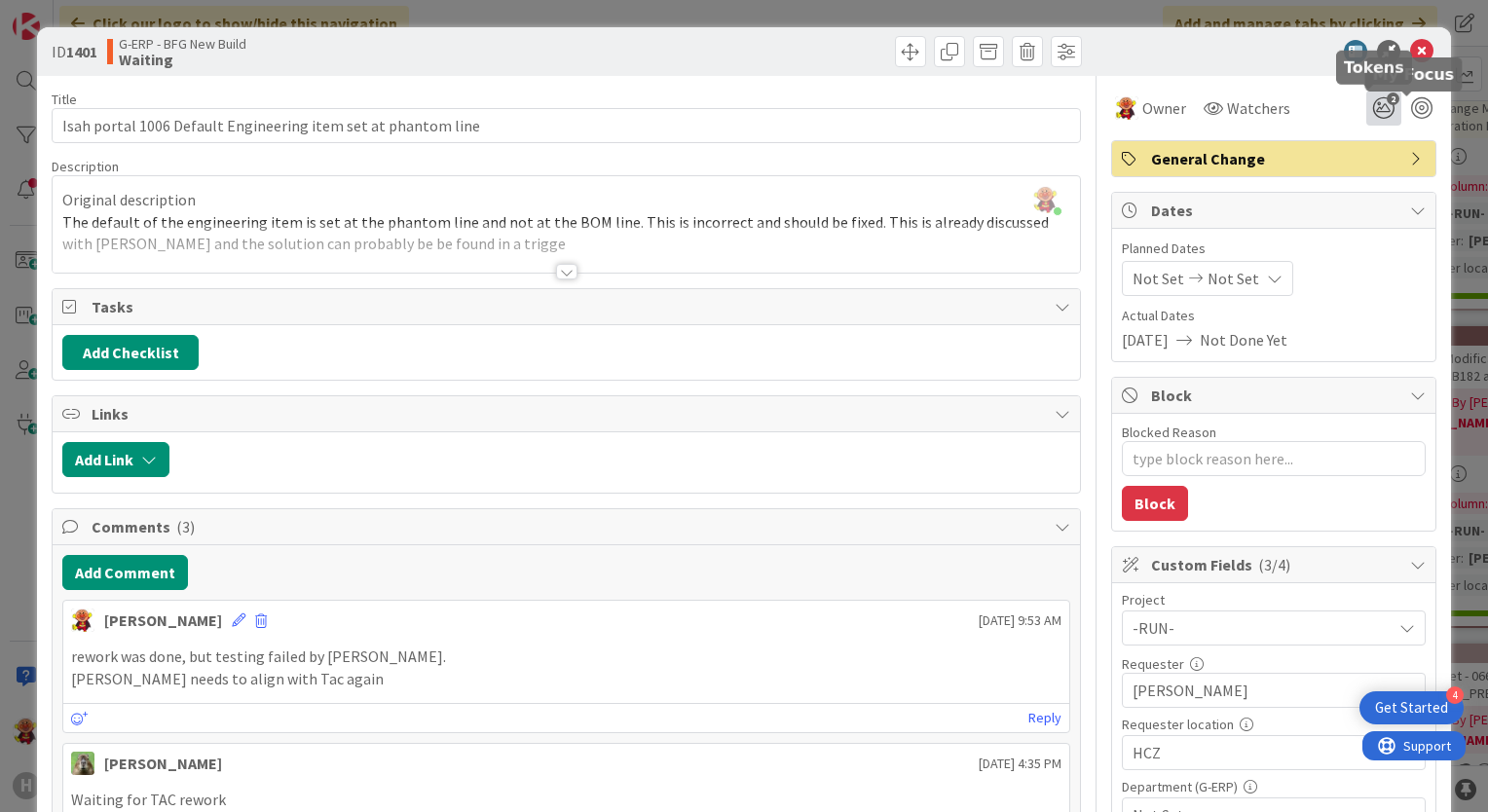
click at [1372, 109] on icon "2" at bounding box center [1383, 108] width 35 height 35
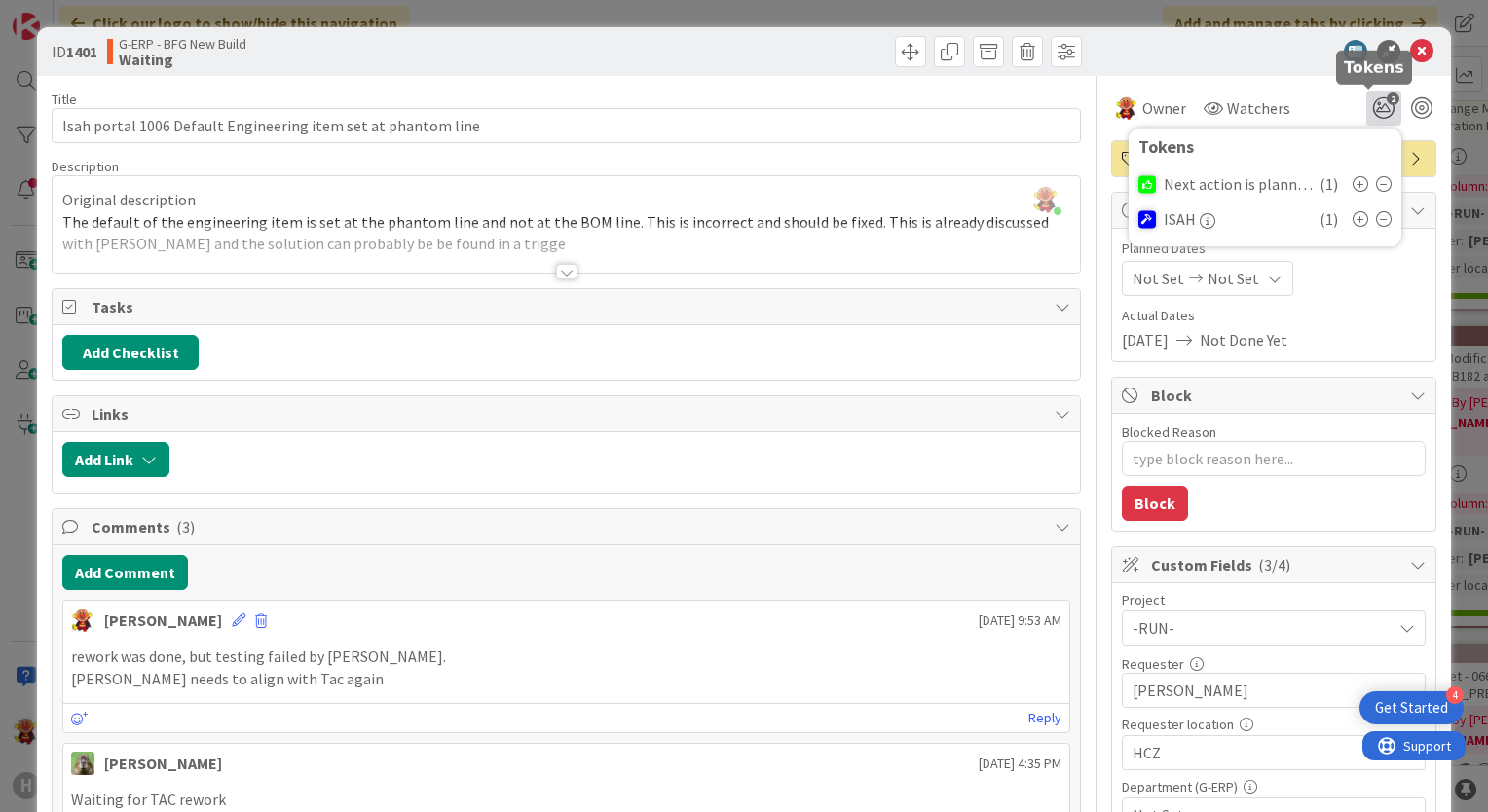
type textarea "x"
click at [1352, 190] on icon at bounding box center [1360, 184] width 16 height 16
click at [1376, 184] on icon at bounding box center [1384, 184] width 16 height 16
click at [1410, 54] on icon at bounding box center [1421, 51] width 23 height 23
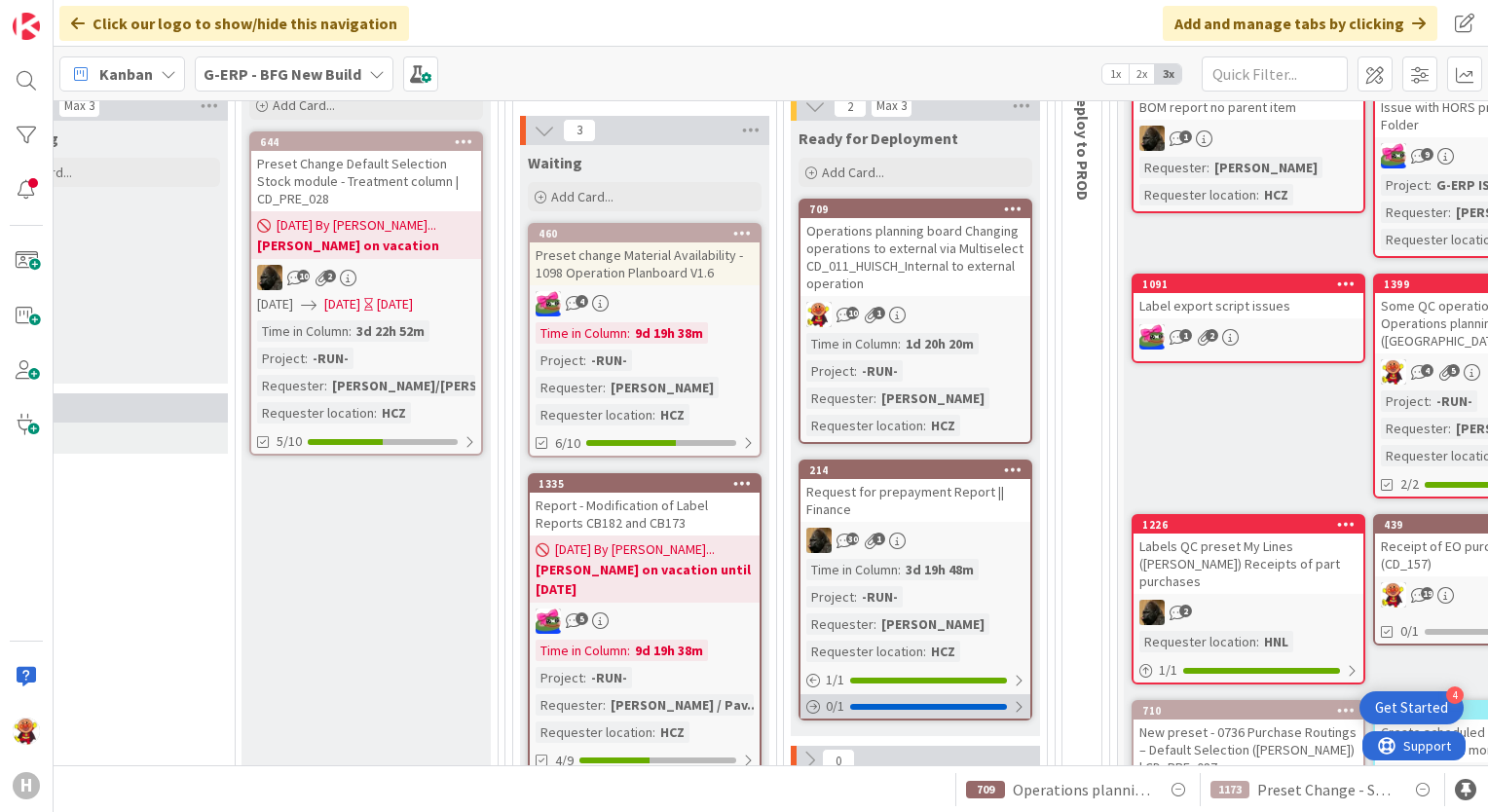
scroll to position [307, 2357]
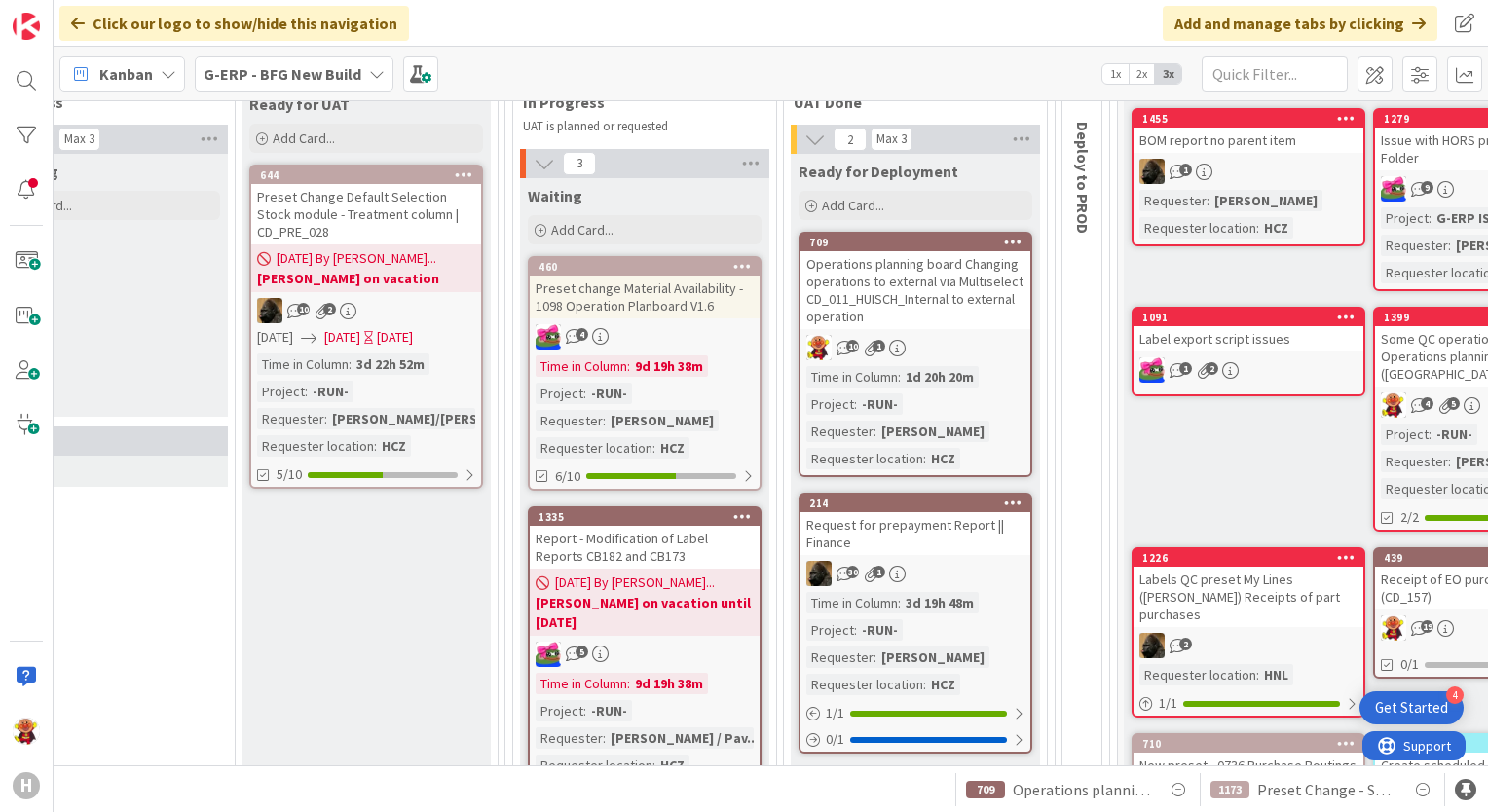
click at [277, 72] on b "G-ERP - BFG New Build" at bounding box center [282, 74] width 157 height 20
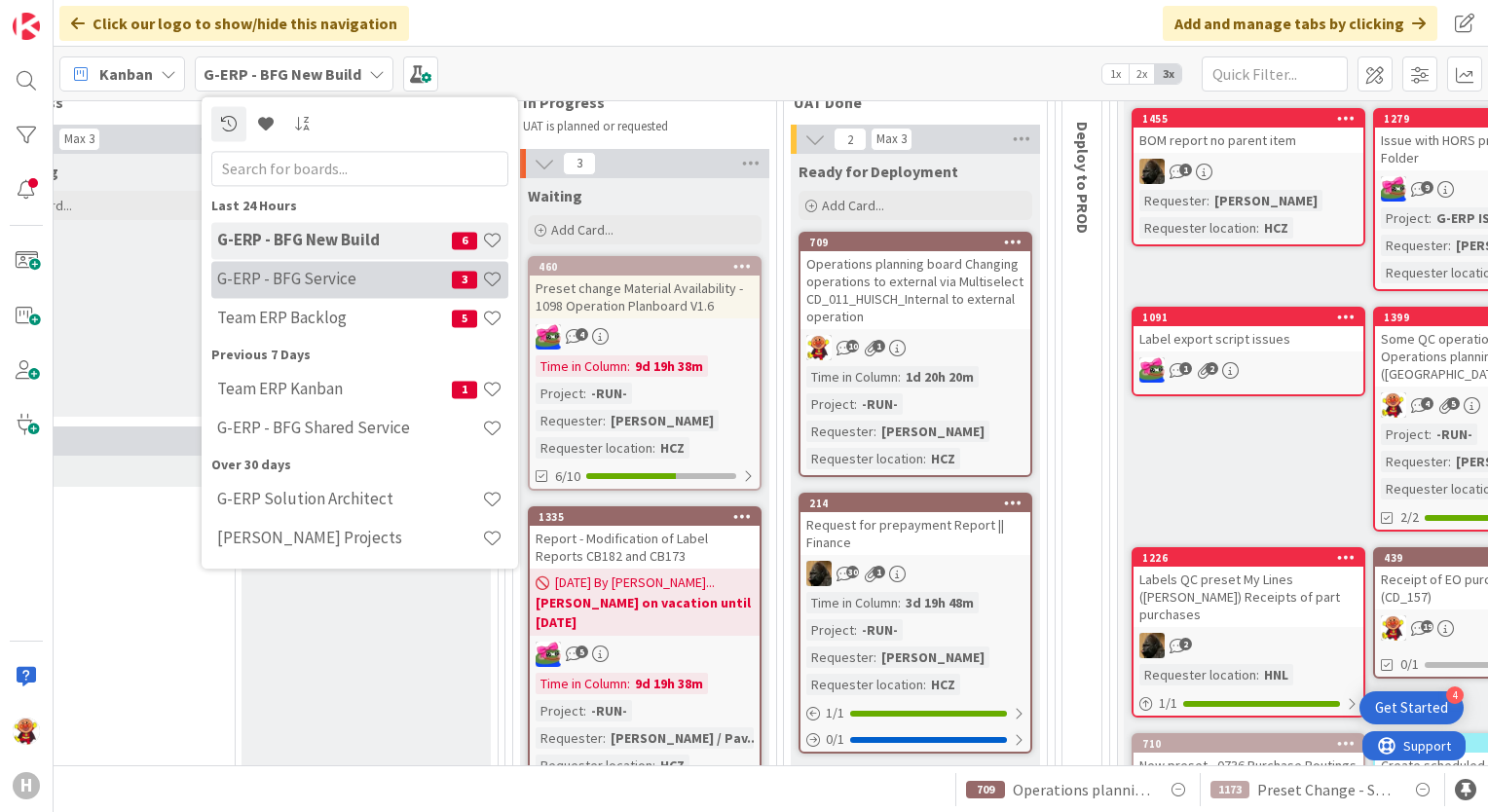
click at [297, 280] on h4 "G-ERP - BFG Service" at bounding box center [335, 280] width 235 height 20
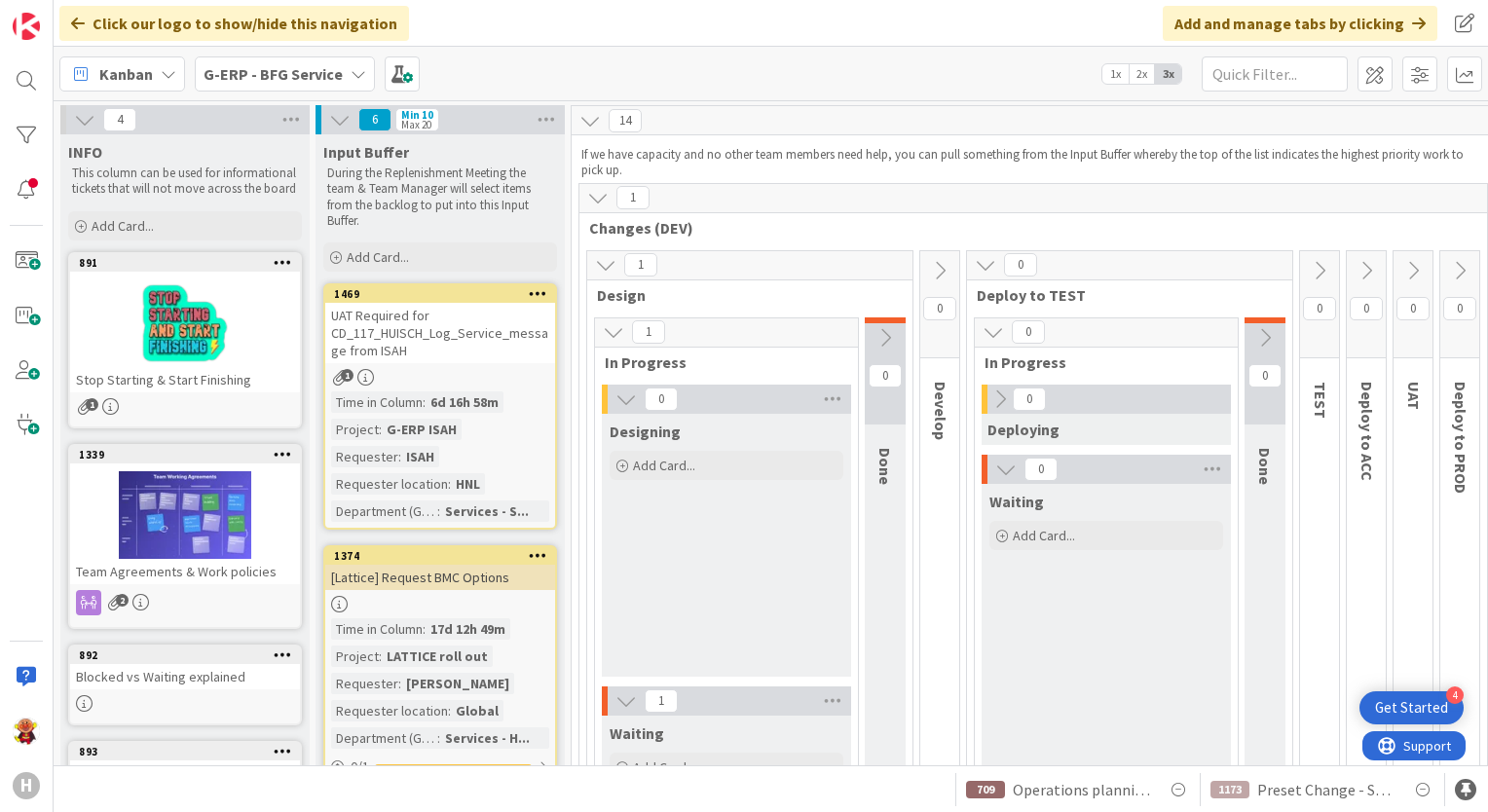
click at [312, 96] on div "Kanban G-ERP - BFG Service 1x 2x 3x" at bounding box center [770, 74] width 1434 height 54
click at [316, 61] on div "G-ERP - BFG Service" at bounding box center [284, 74] width 180 height 35
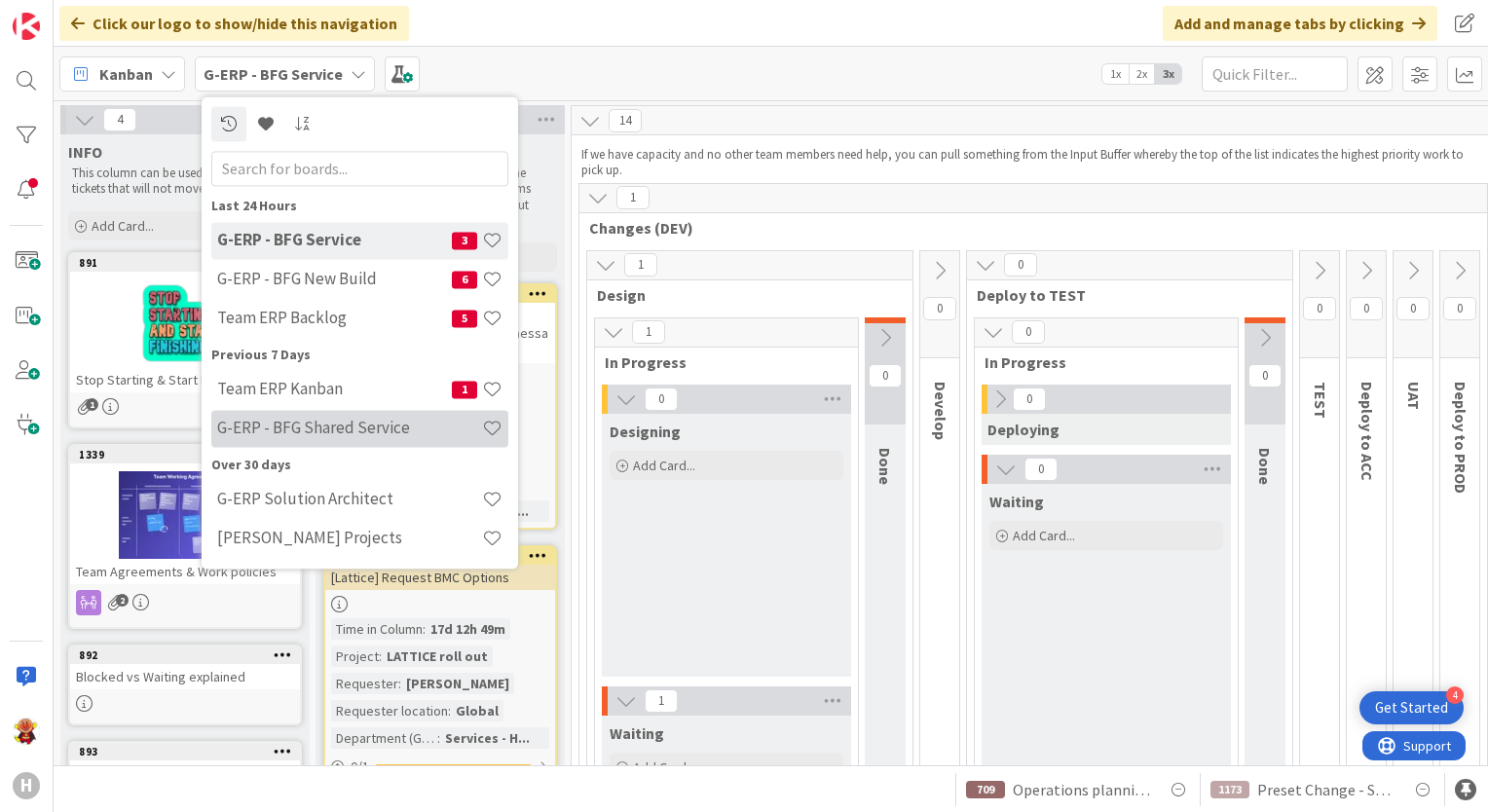
click at [315, 418] on h4 "G-ERP - BFG Shared Service" at bounding box center [350, 428] width 265 height 20
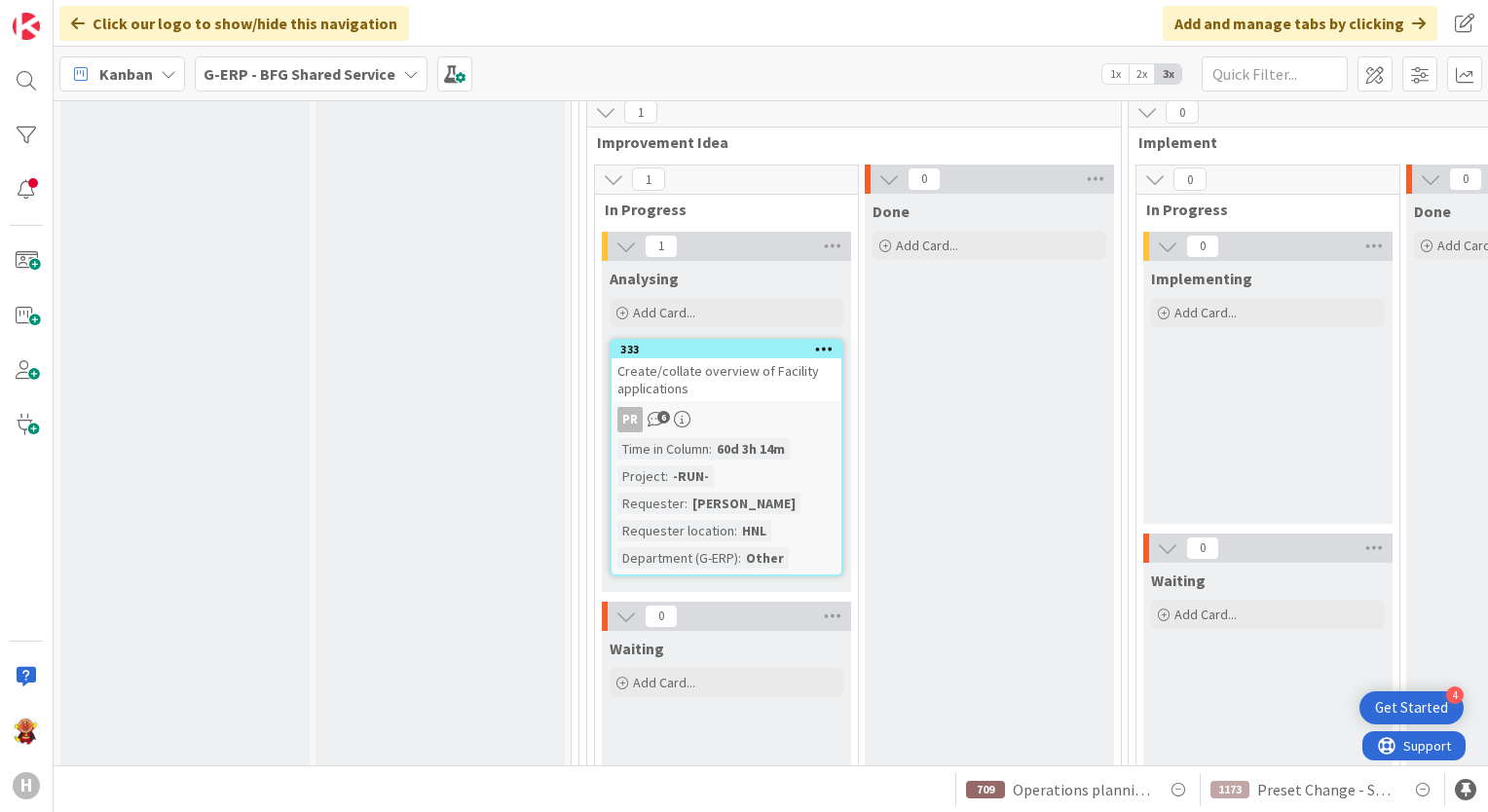
scroll to position [8342, 0]
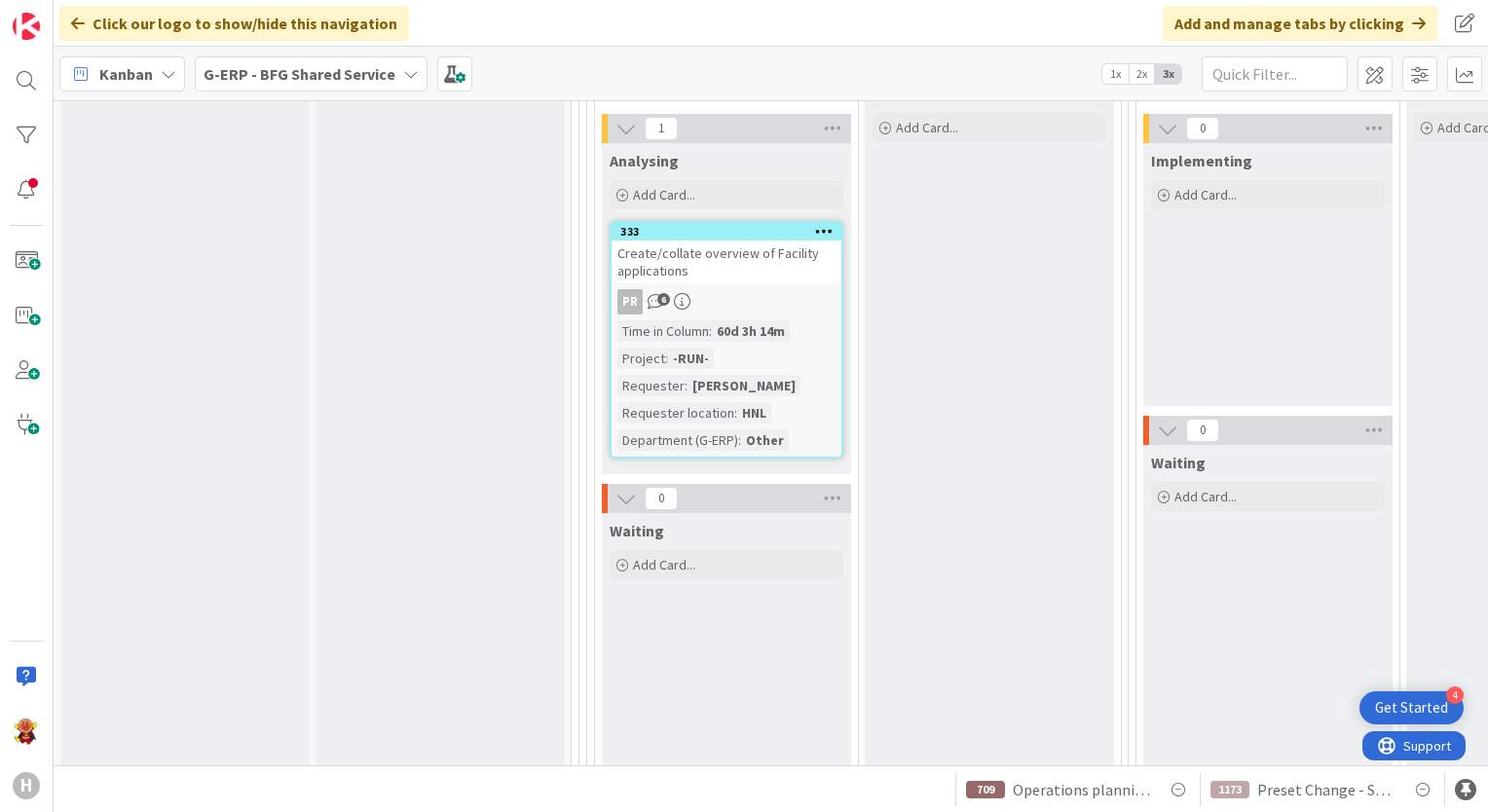
click at [245, 82] on b "G-ERP - BFG Shared Service" at bounding box center [299, 74] width 192 height 20
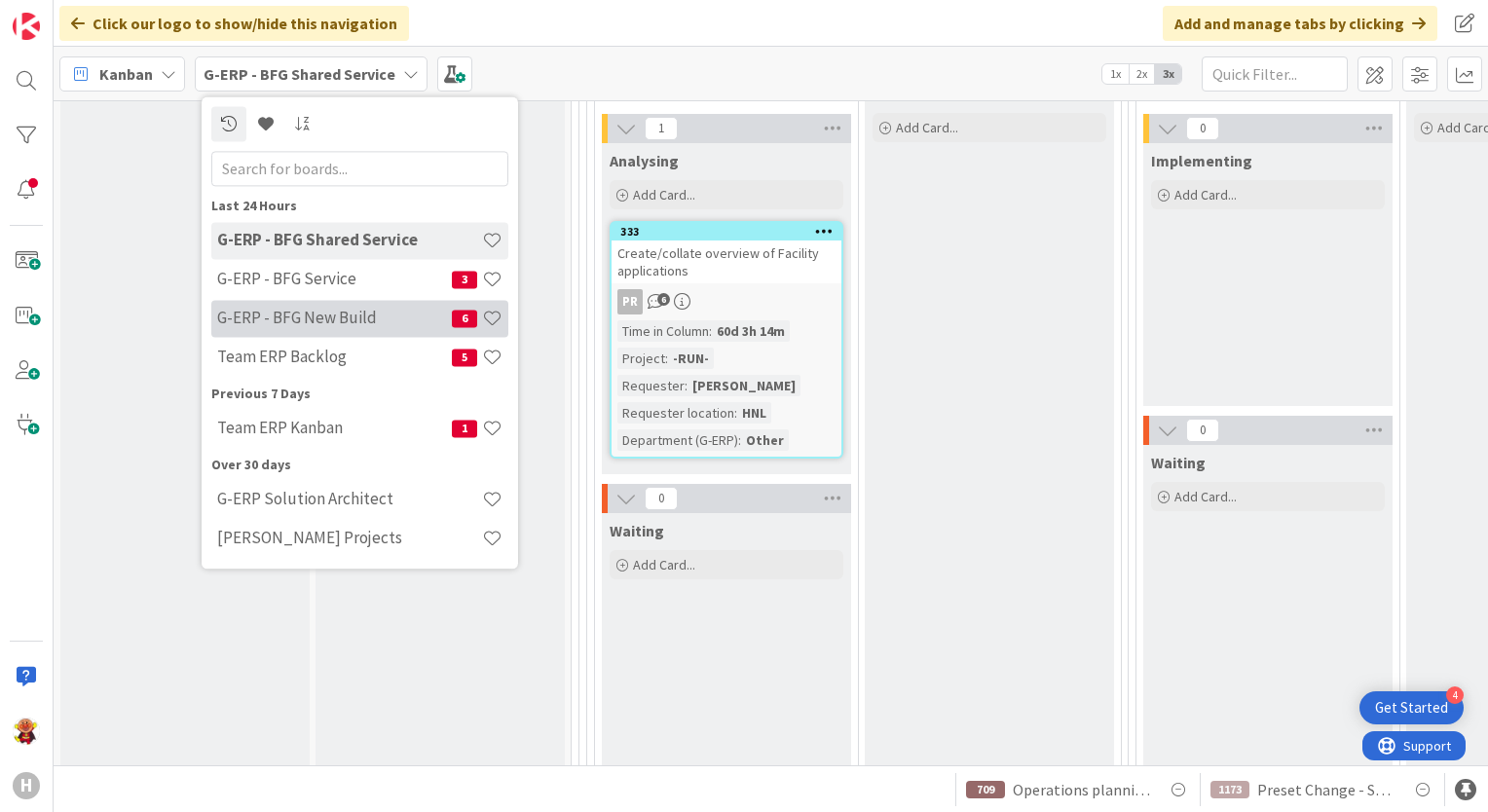
click at [359, 321] on h4 "G-ERP - BFG New Build" at bounding box center [335, 319] width 235 height 20
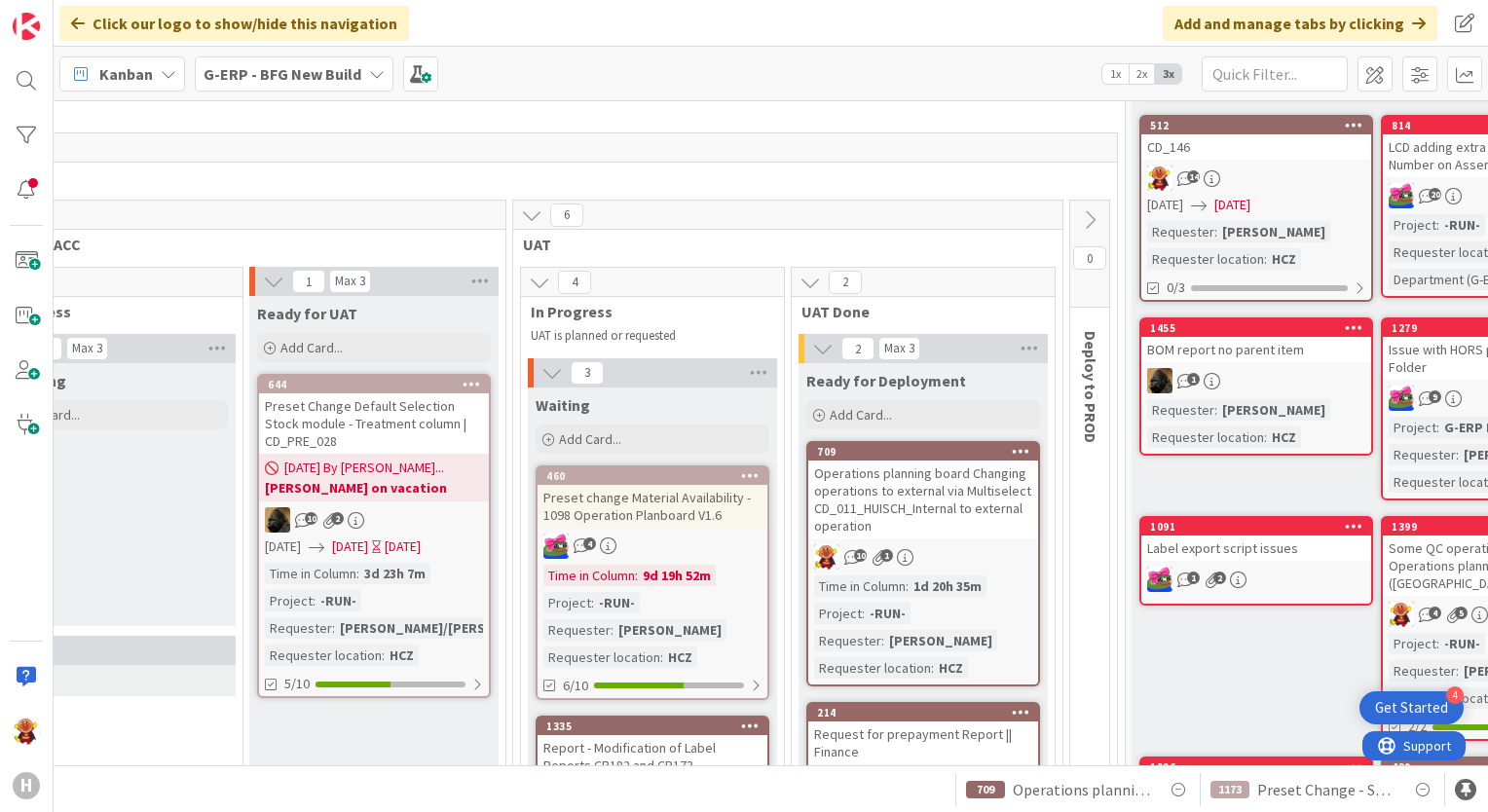
scroll to position [98, 2349]
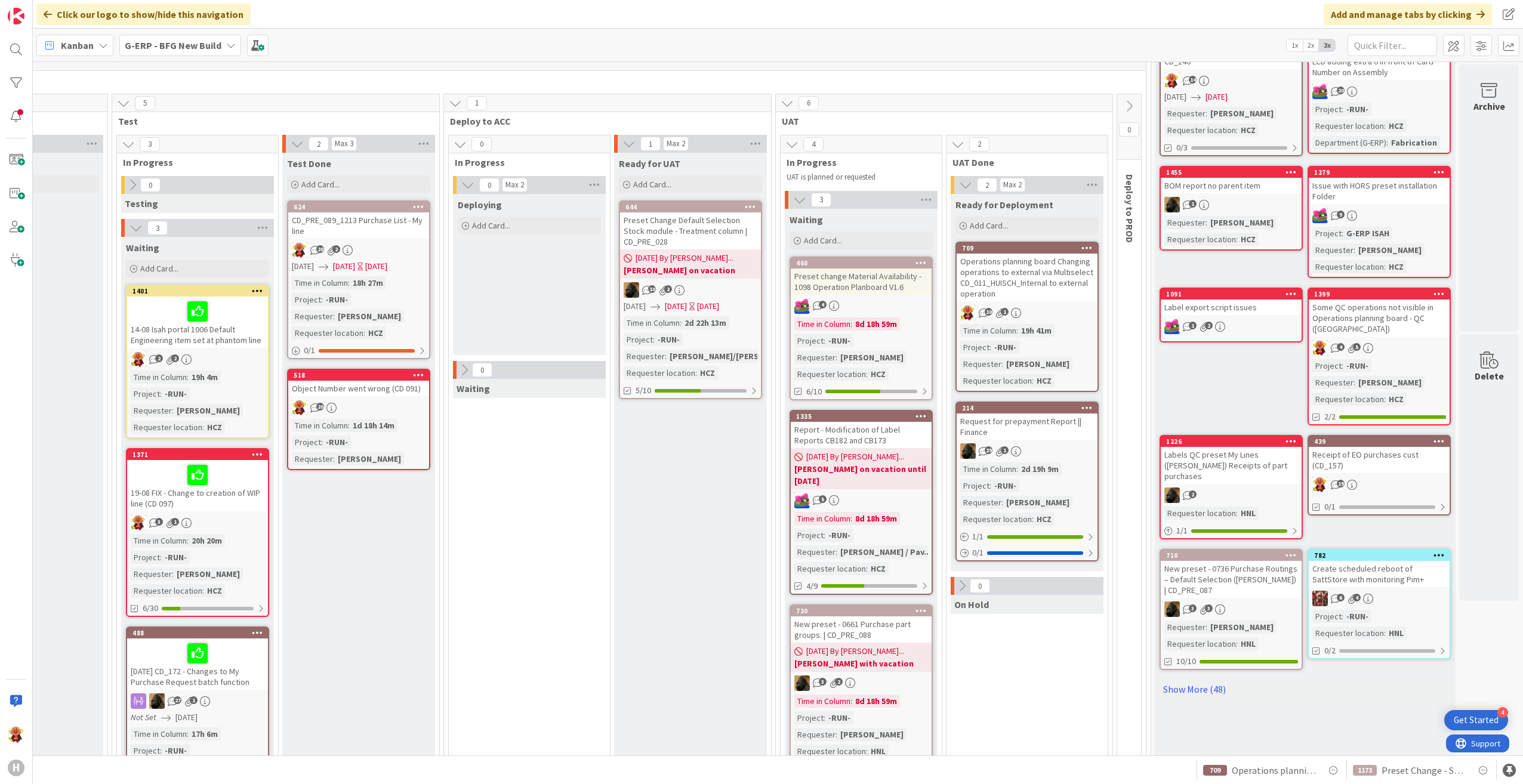
scroll to position [60, 987]
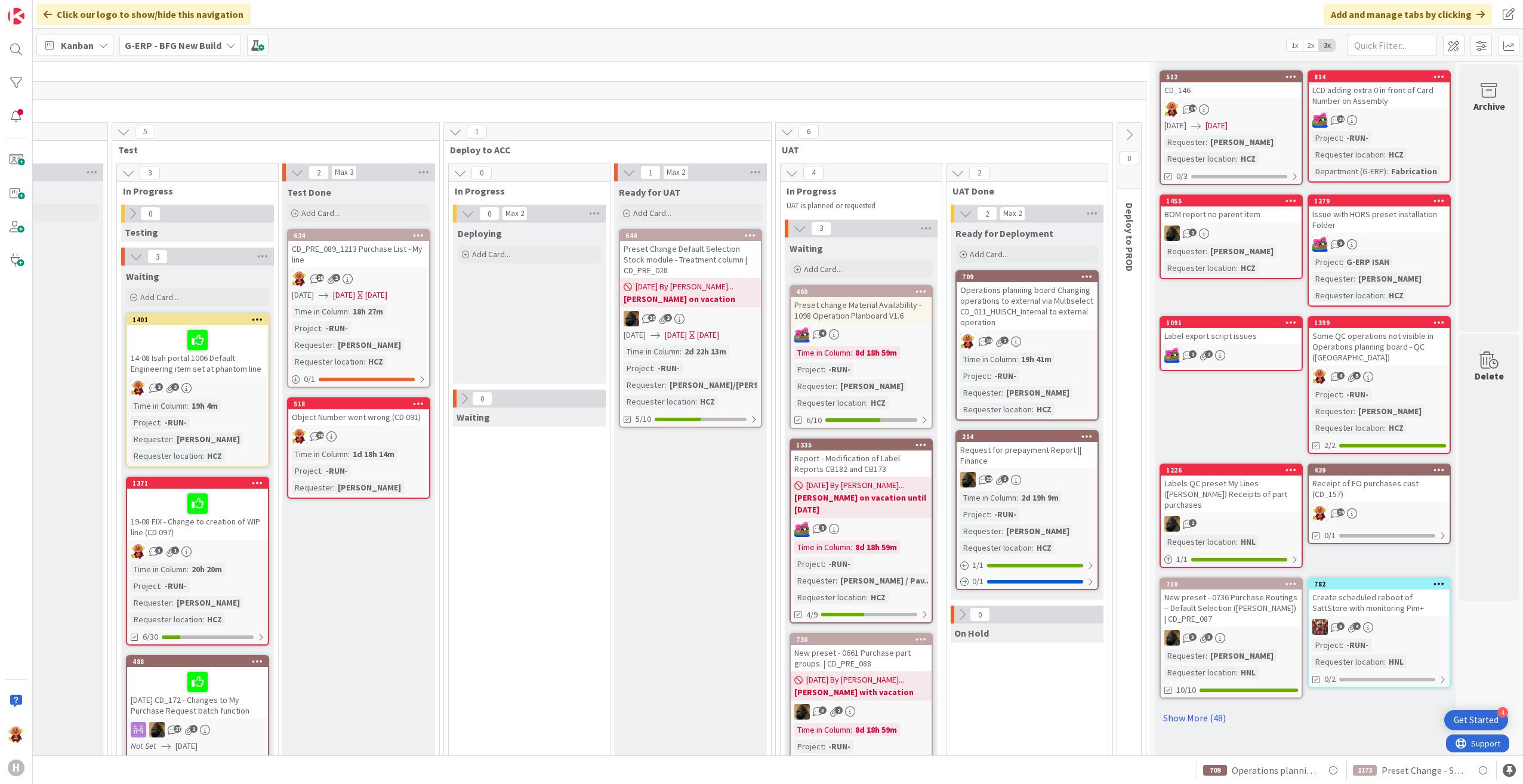
click at [380, 252] on div "CD_PRE_089_1213 Purchase List - My line" at bounding box center [358, 254] width 141 height 26
click at [400, 270] on link "624 CD_PRE_089_1213 Purchase List - My line 28 2 03/17/2025 03/17/2025 Today Ti…" at bounding box center [358, 308] width 144 height 159
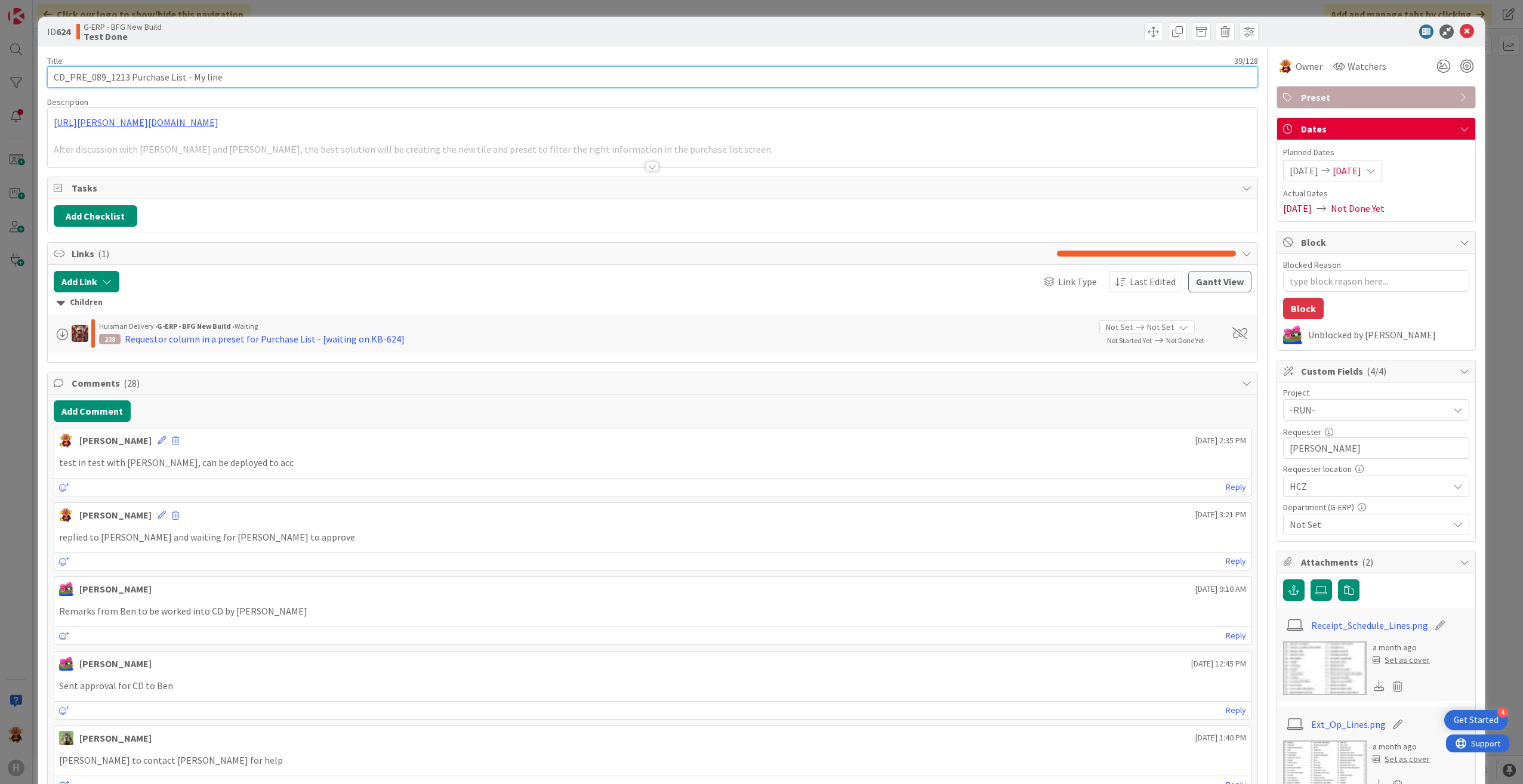
drag, startPoint x: 247, startPoint y: 75, endPoint x: 39, endPoint y: 73, distance: 208.0
drag, startPoint x: 1453, startPoint y: 33, endPoint x: 1374, endPoint y: 229, distance: 211.3
click at [1459, 33] on icon at bounding box center [1466, 31] width 14 height 14
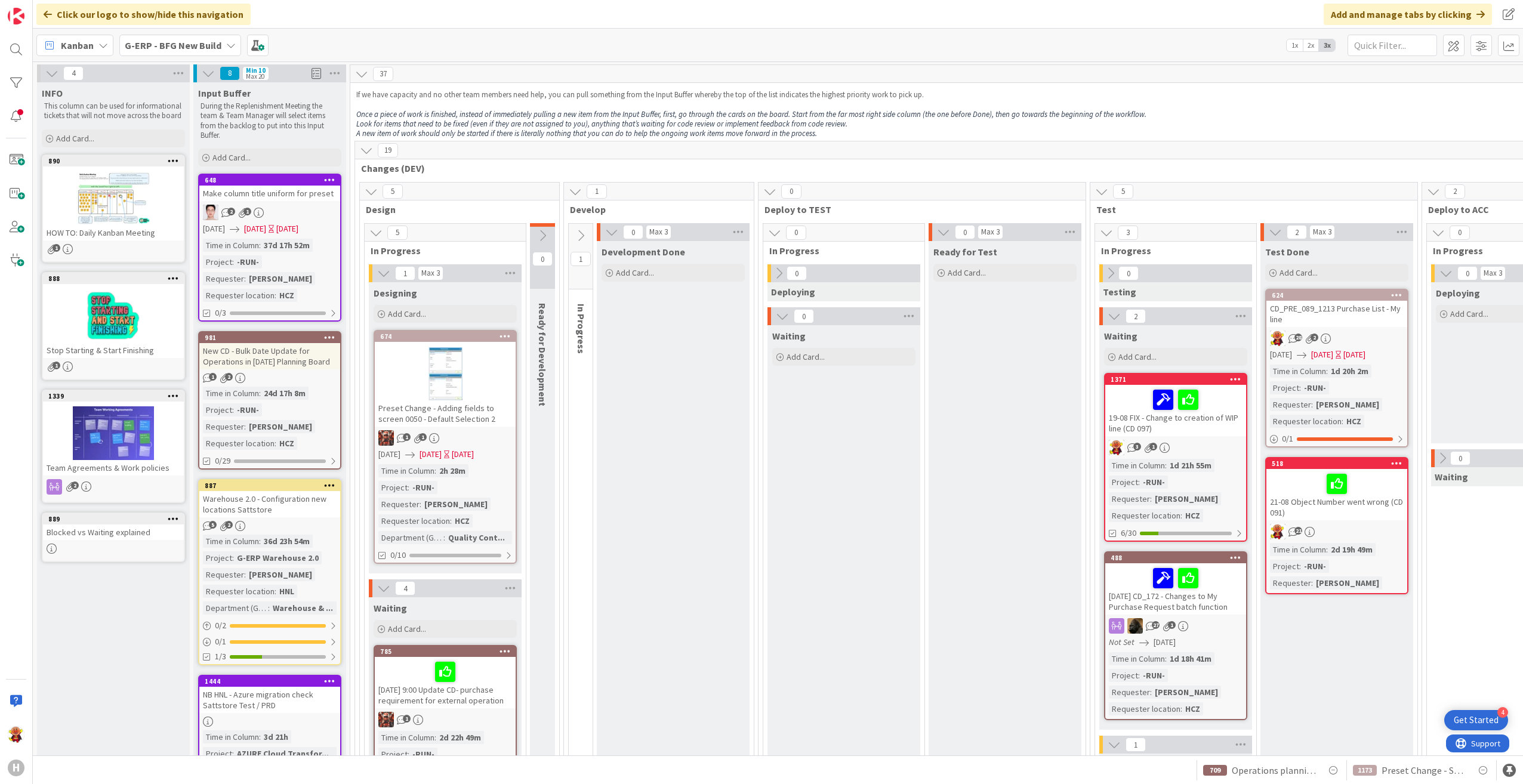
click at [1358, 512] on div "21-08 Object Number went wrong (CD 091)" at bounding box center [1337, 495] width 141 height 51
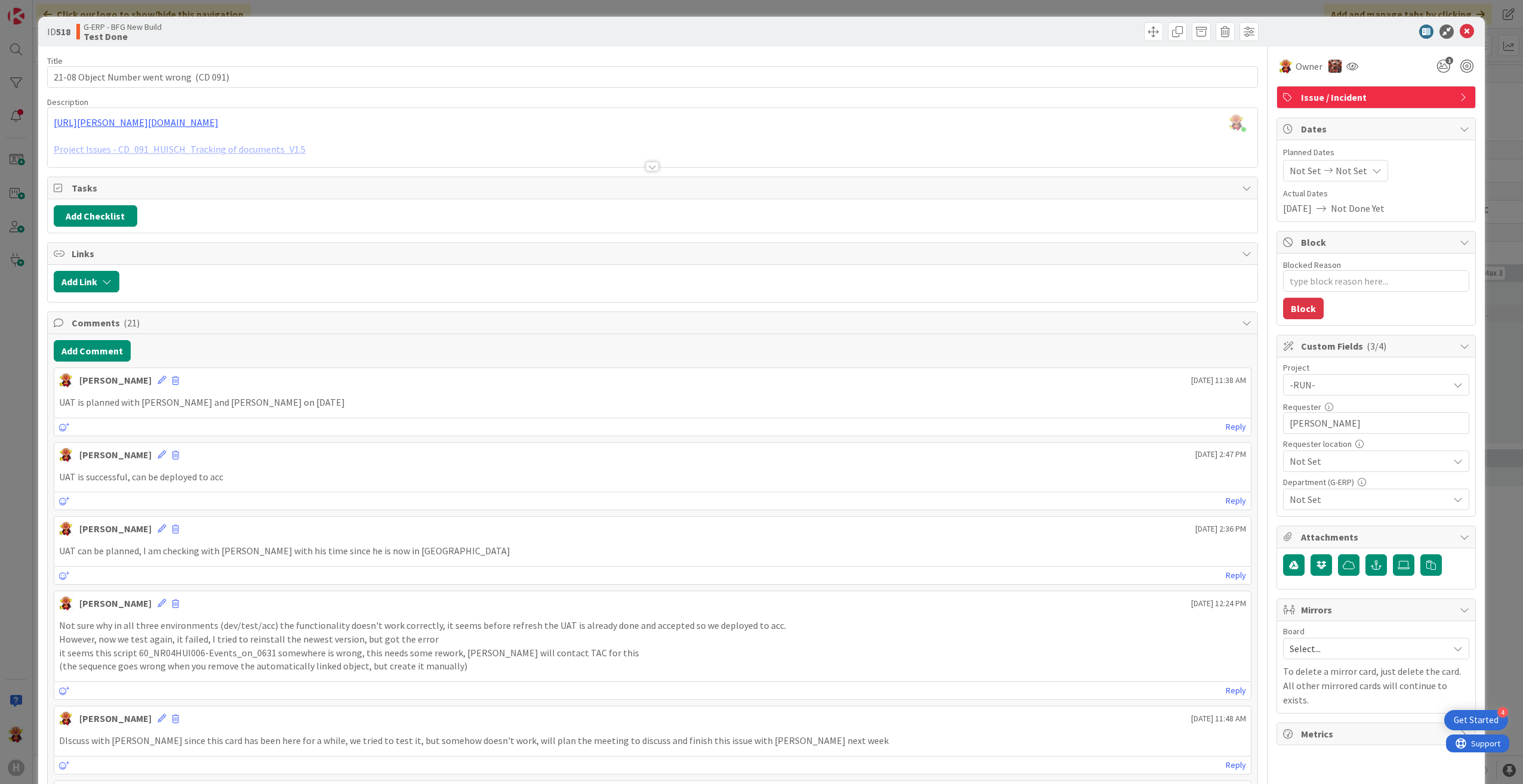
click at [645, 162] on div at bounding box center [652, 167] width 13 height 10
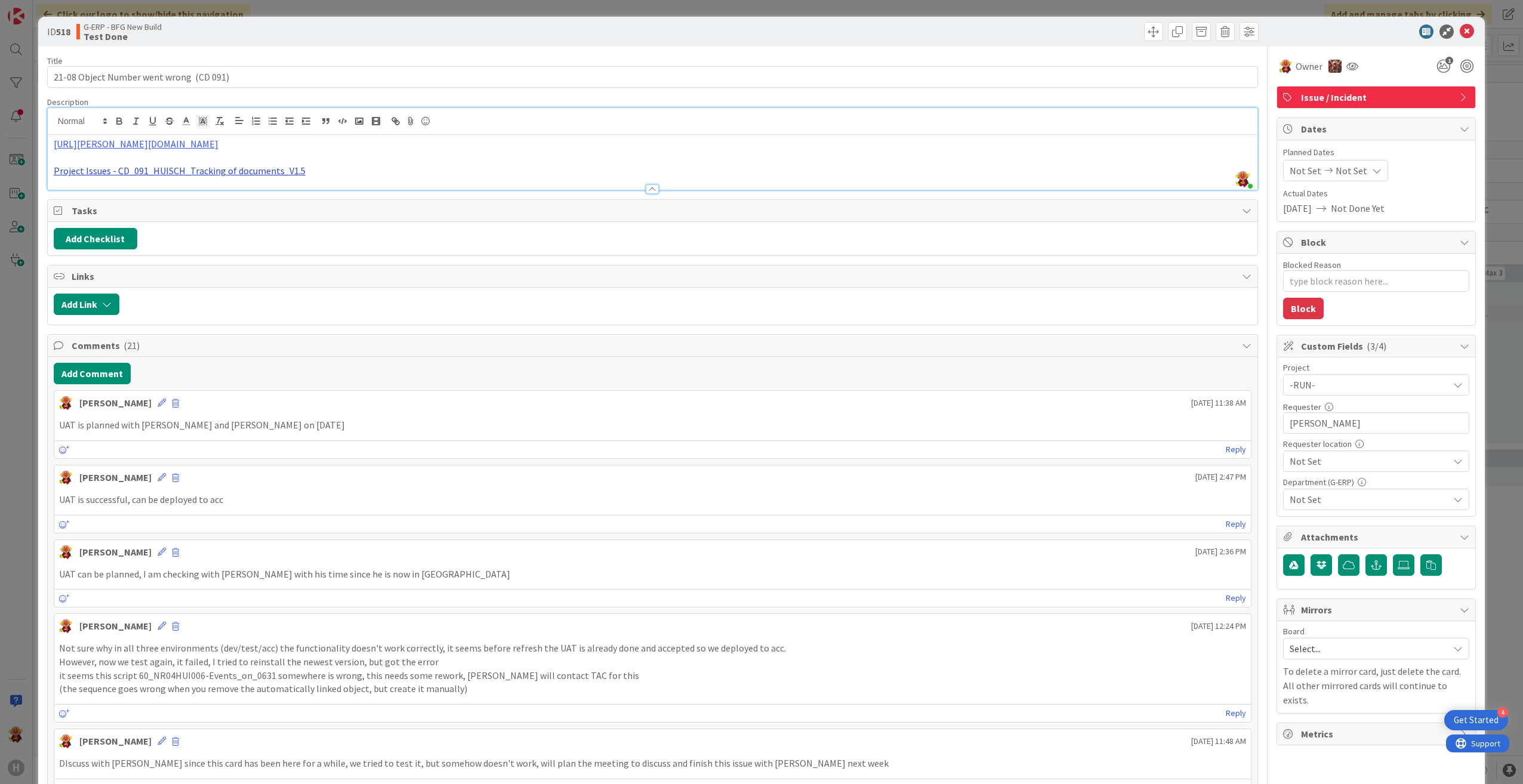
click at [264, 170] on link "Project Issues - CD_091_HUISCH_Tracking of documents_V1.5" at bounding box center [180, 171] width 252 height 12
click at [176, 196] on link "[URL][DOMAIN_NAME]" at bounding box center [147, 194] width 82 height 15
click at [1459, 30] on icon at bounding box center [1466, 31] width 14 height 14
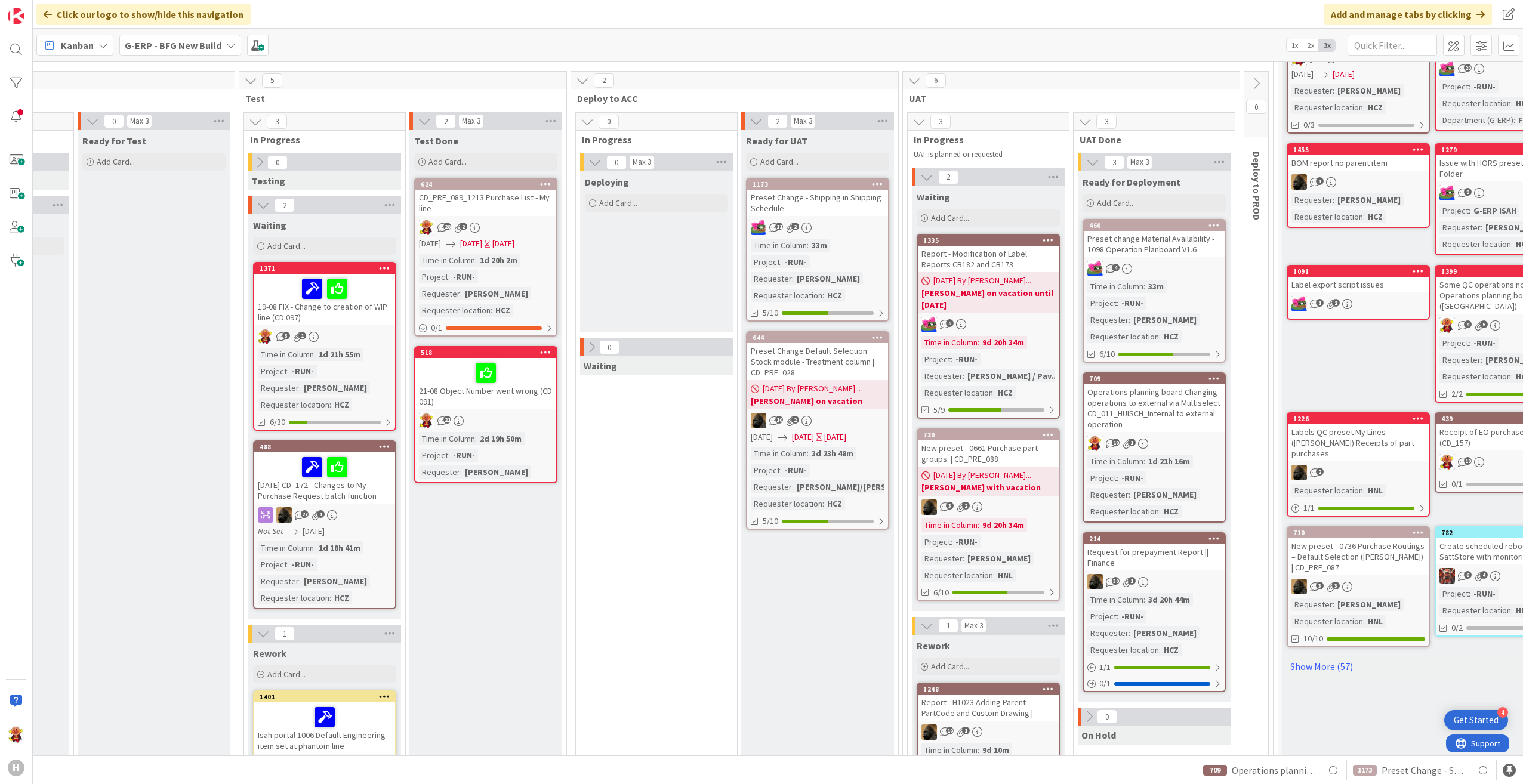
scroll to position [119, 851]
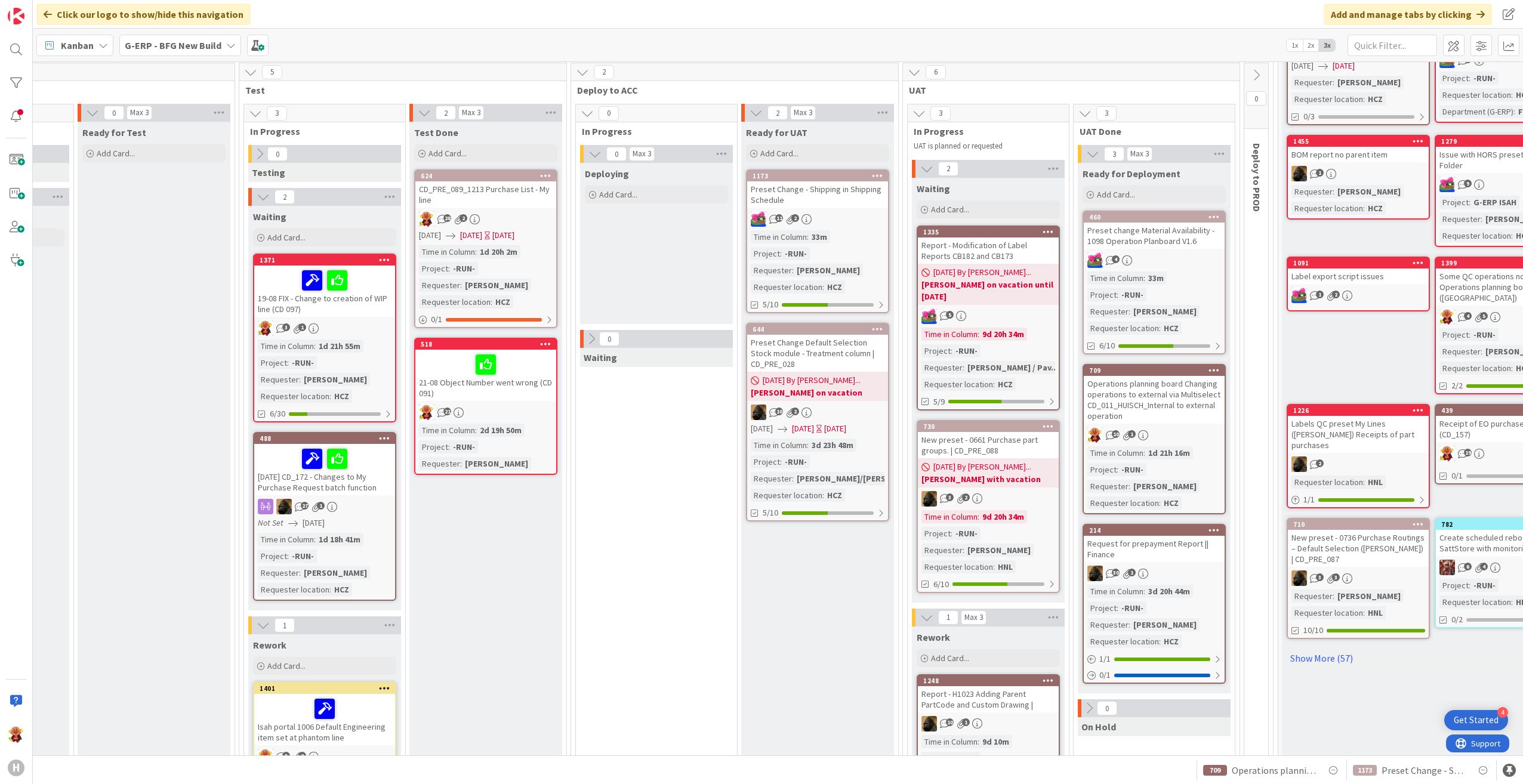
click at [1190, 402] on div "Operations planning board Changing operations to external via Multiselect CD_01…" at bounding box center [1154, 400] width 141 height 48
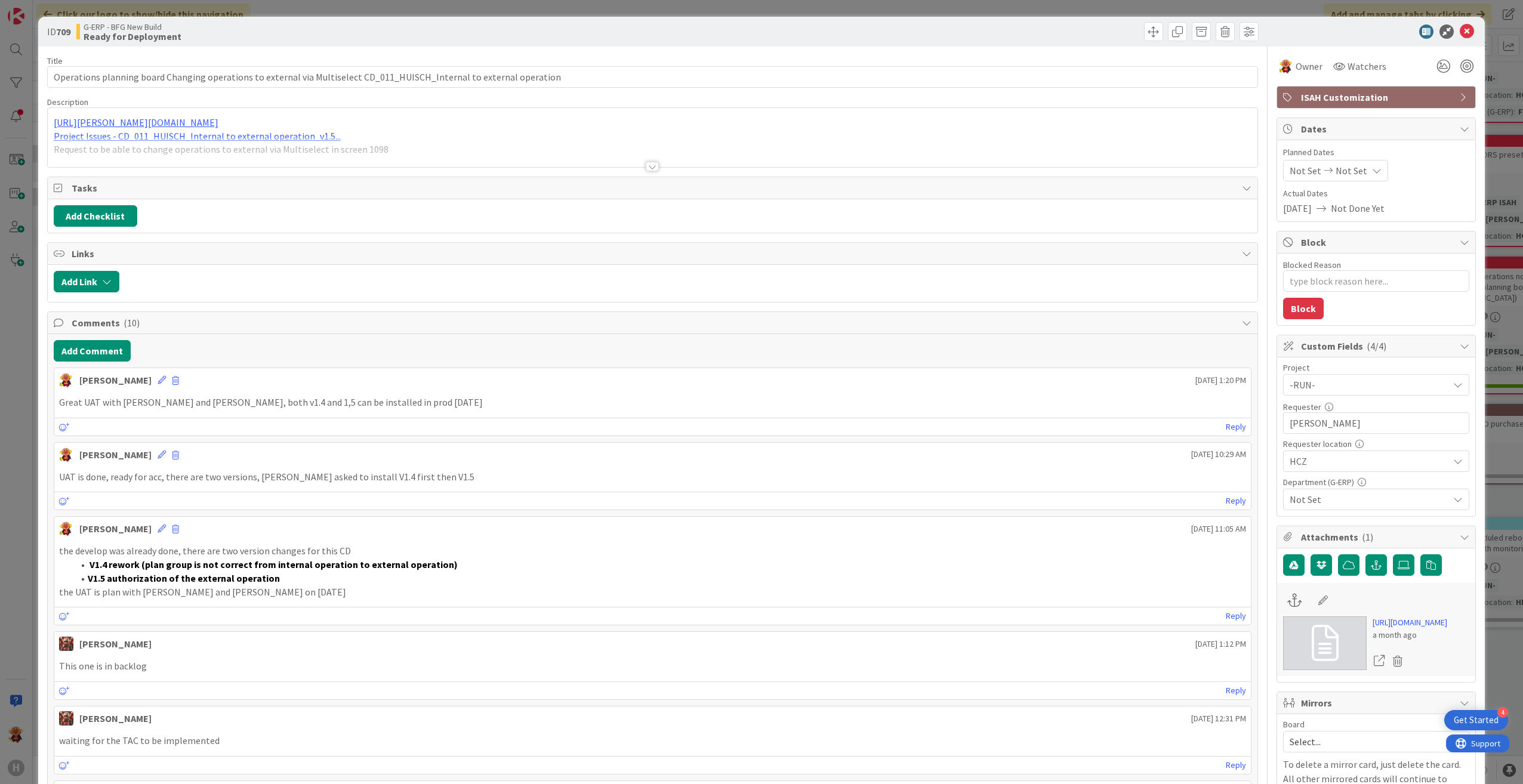
click at [646, 169] on div at bounding box center [652, 167] width 13 height 10
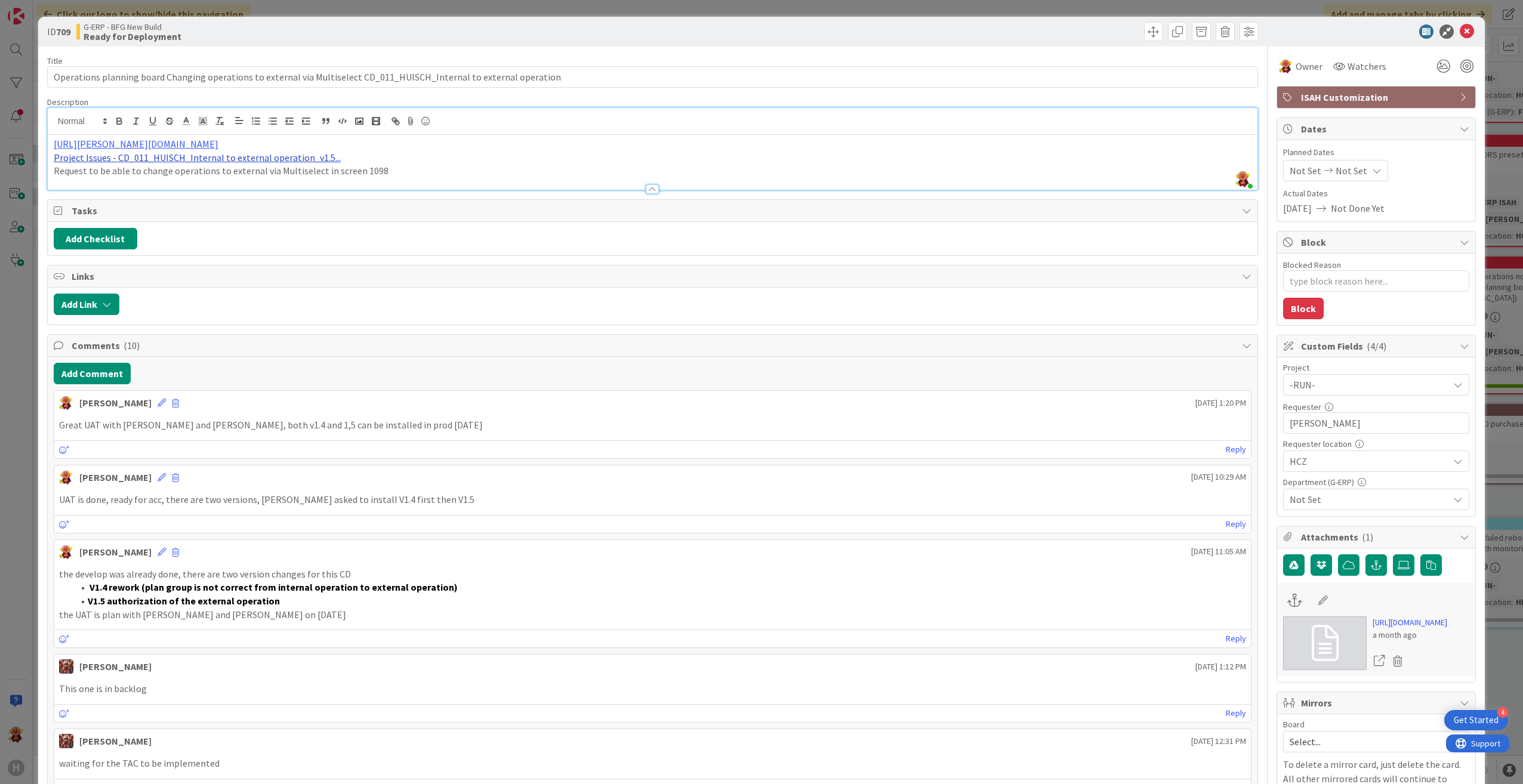
click at [276, 160] on link "Project Issues - CD_011_HUISCH_Internal to external operation_v1.5..." at bounding box center [197, 158] width 287 height 12
click at [197, 183] on link "[URL][DOMAIN_NAME]" at bounding box center [162, 180] width 82 height 15
click at [1459, 33] on icon at bounding box center [1466, 31] width 14 height 14
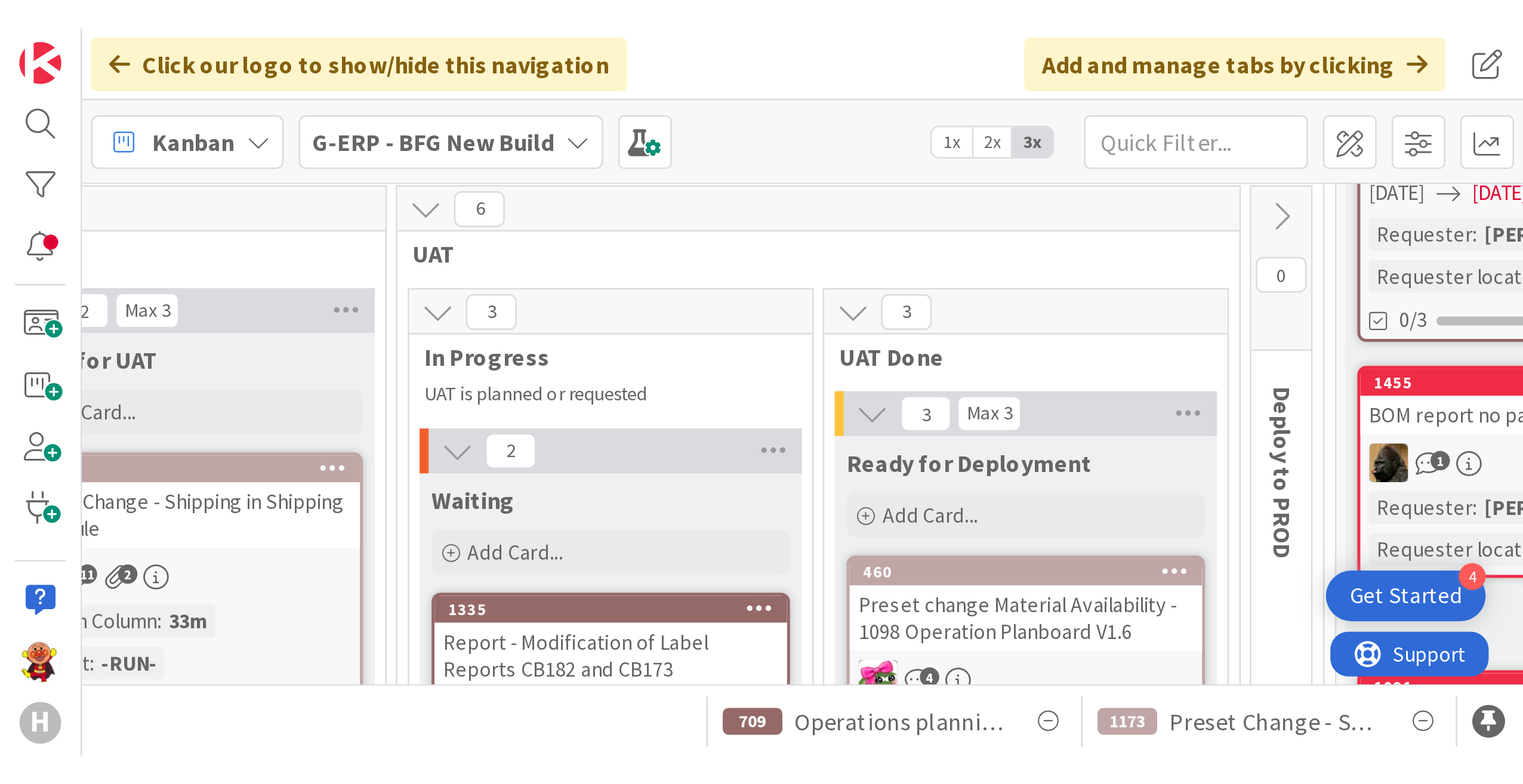
scroll to position [119, 987]
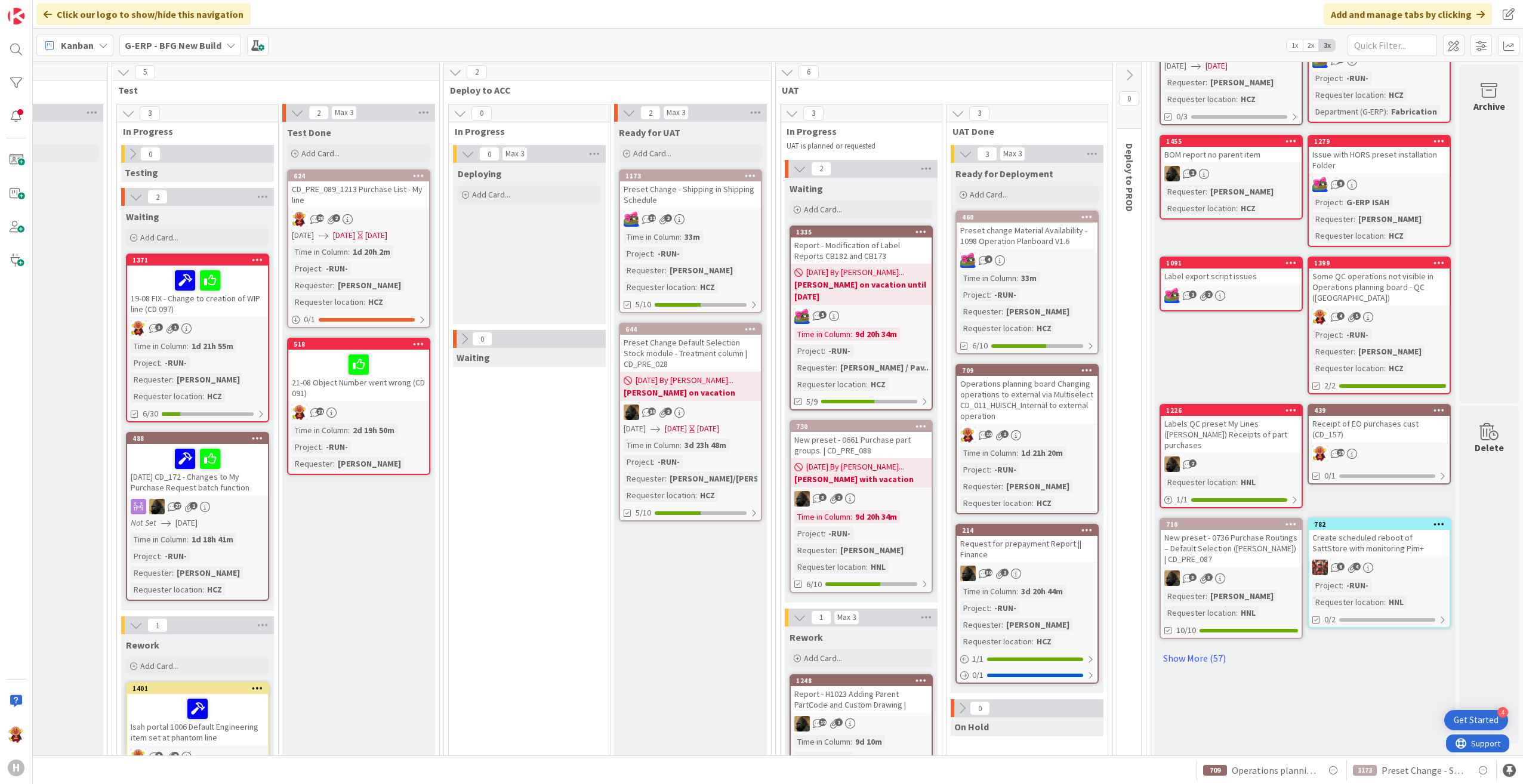
click at [994, 238] on div "Preset change Material Availability - 1098 Operation Planboard V1.6" at bounding box center [1027, 235] width 141 height 26
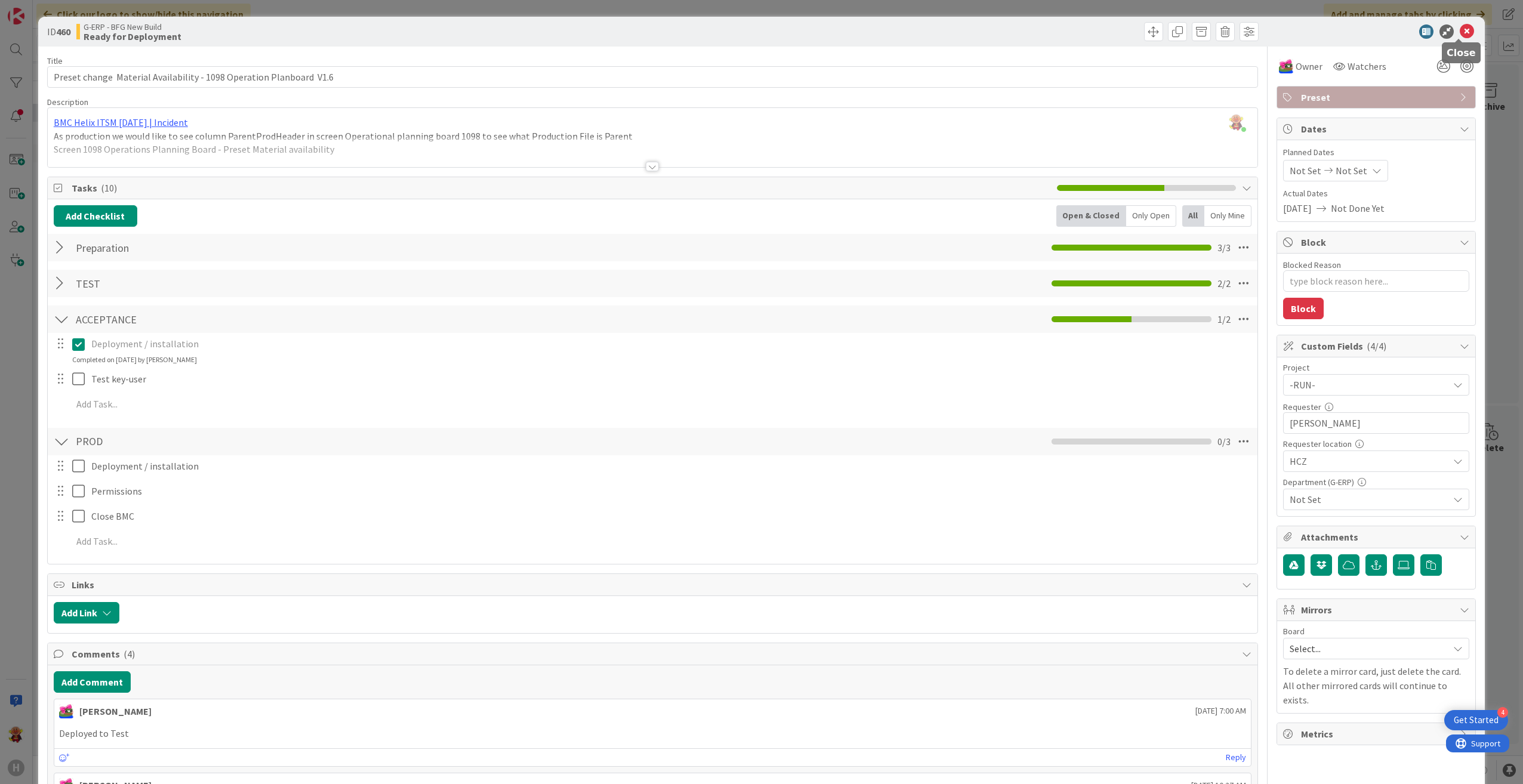
click at [1461, 27] on icon at bounding box center [1466, 31] width 14 height 14
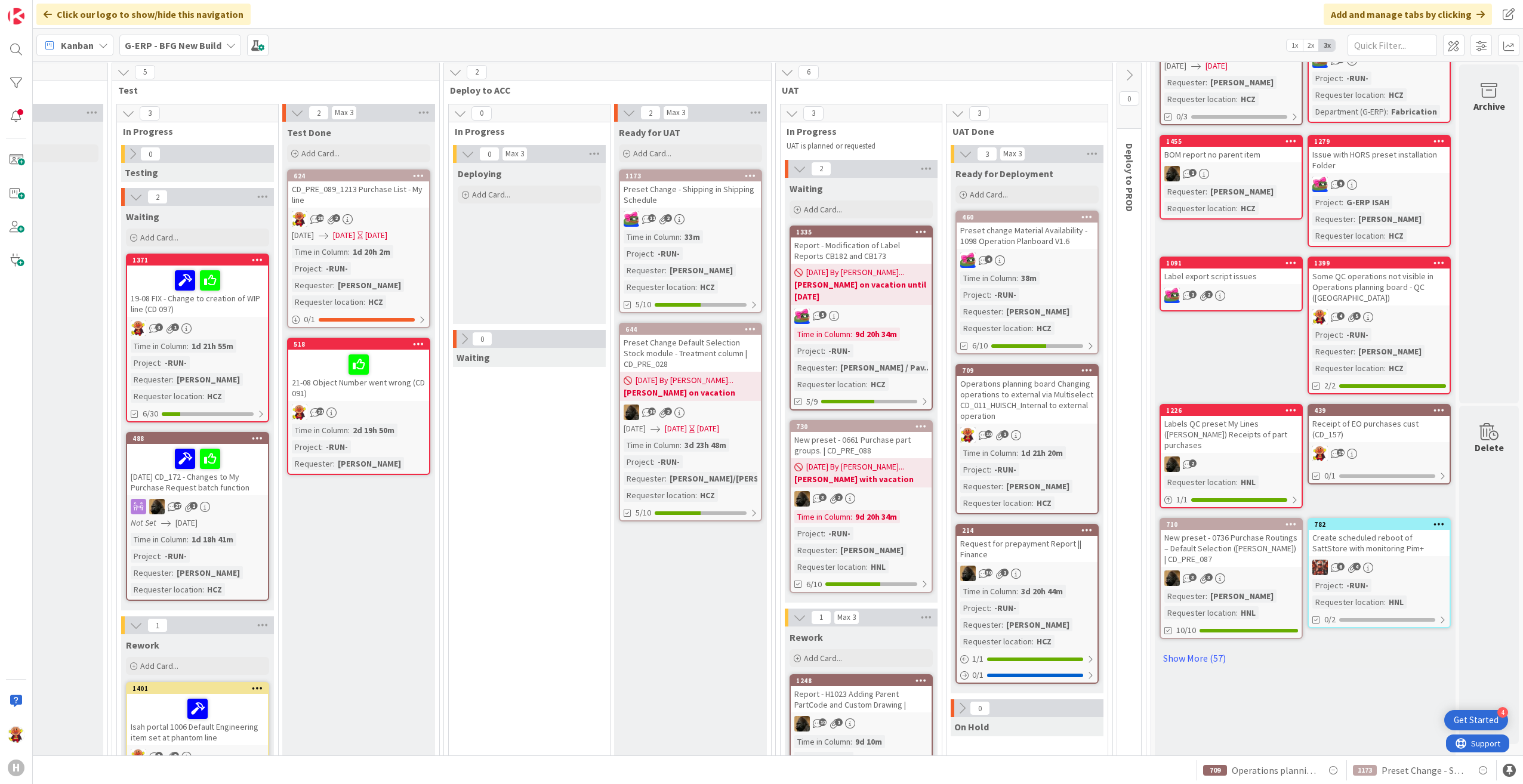
click at [1046, 551] on div "Request for prepayment Report || Finance" at bounding box center [1027, 549] width 141 height 26
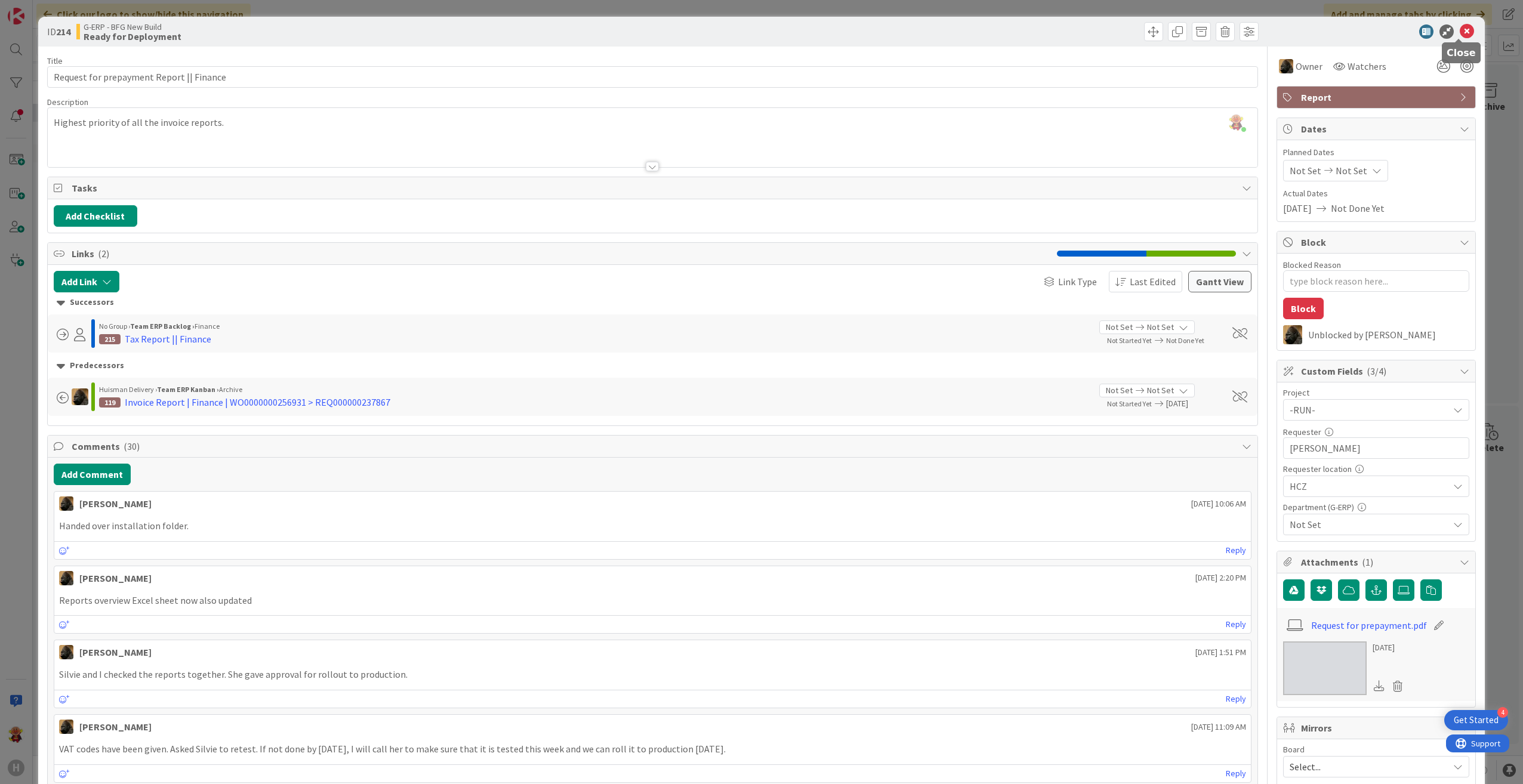
click at [1459, 29] on icon at bounding box center [1466, 31] width 14 height 14
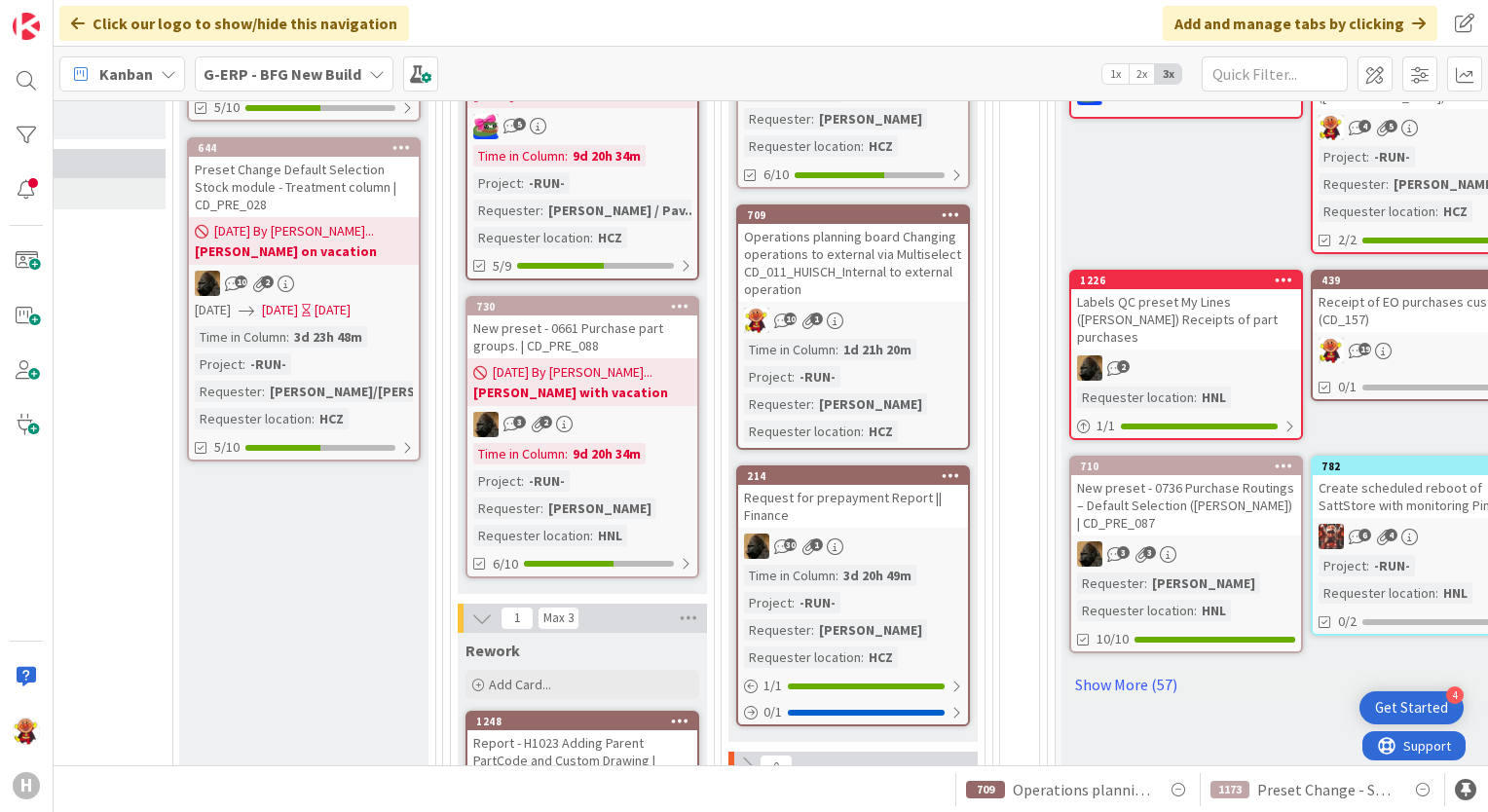
scroll to position [584, 2453]
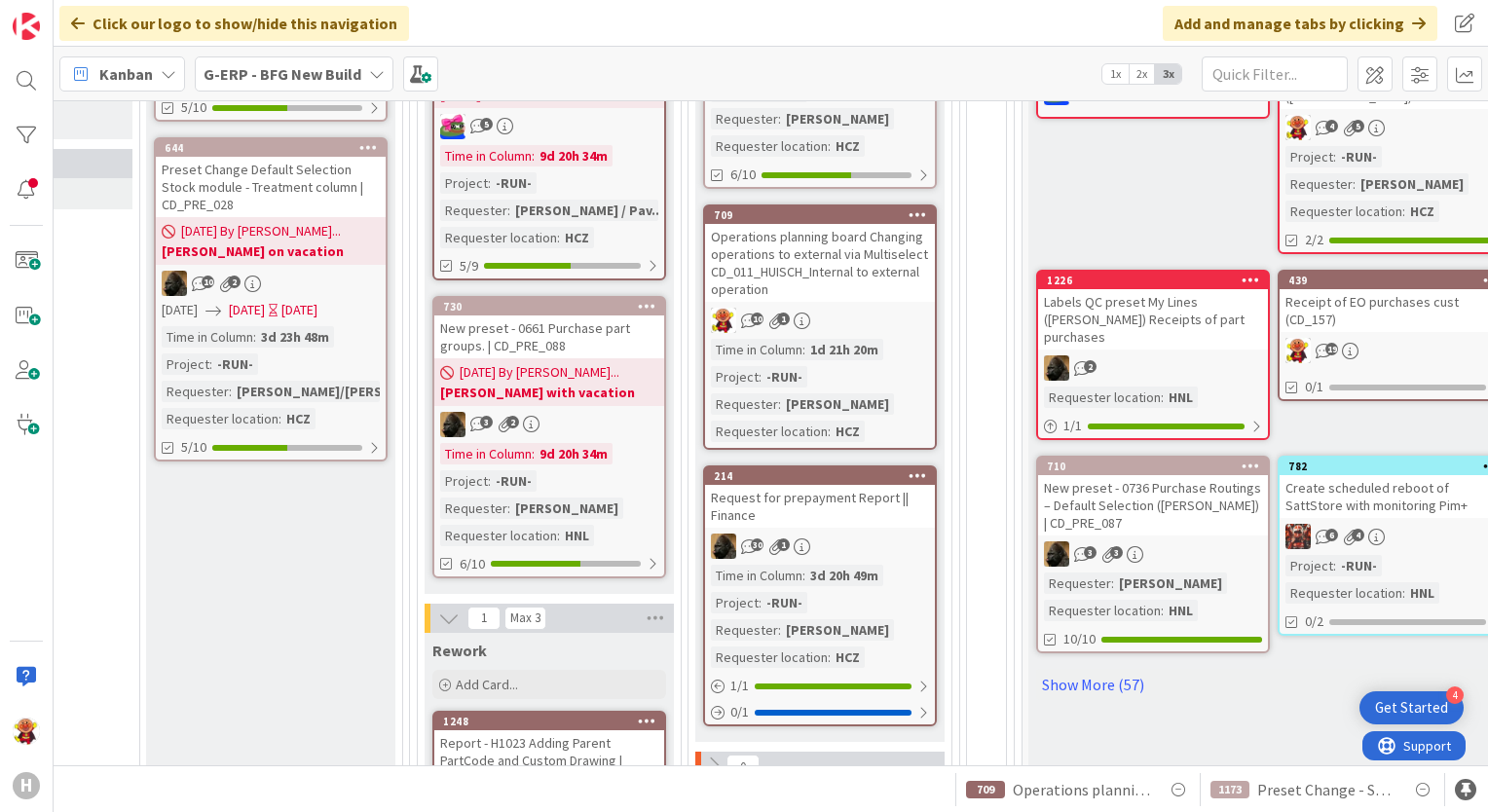
click at [863, 526] on link "214 Request for prepayment Report || Finance 30 1 Time in Column : 3d 20h 49m P…" at bounding box center [820, 596] width 234 height 261
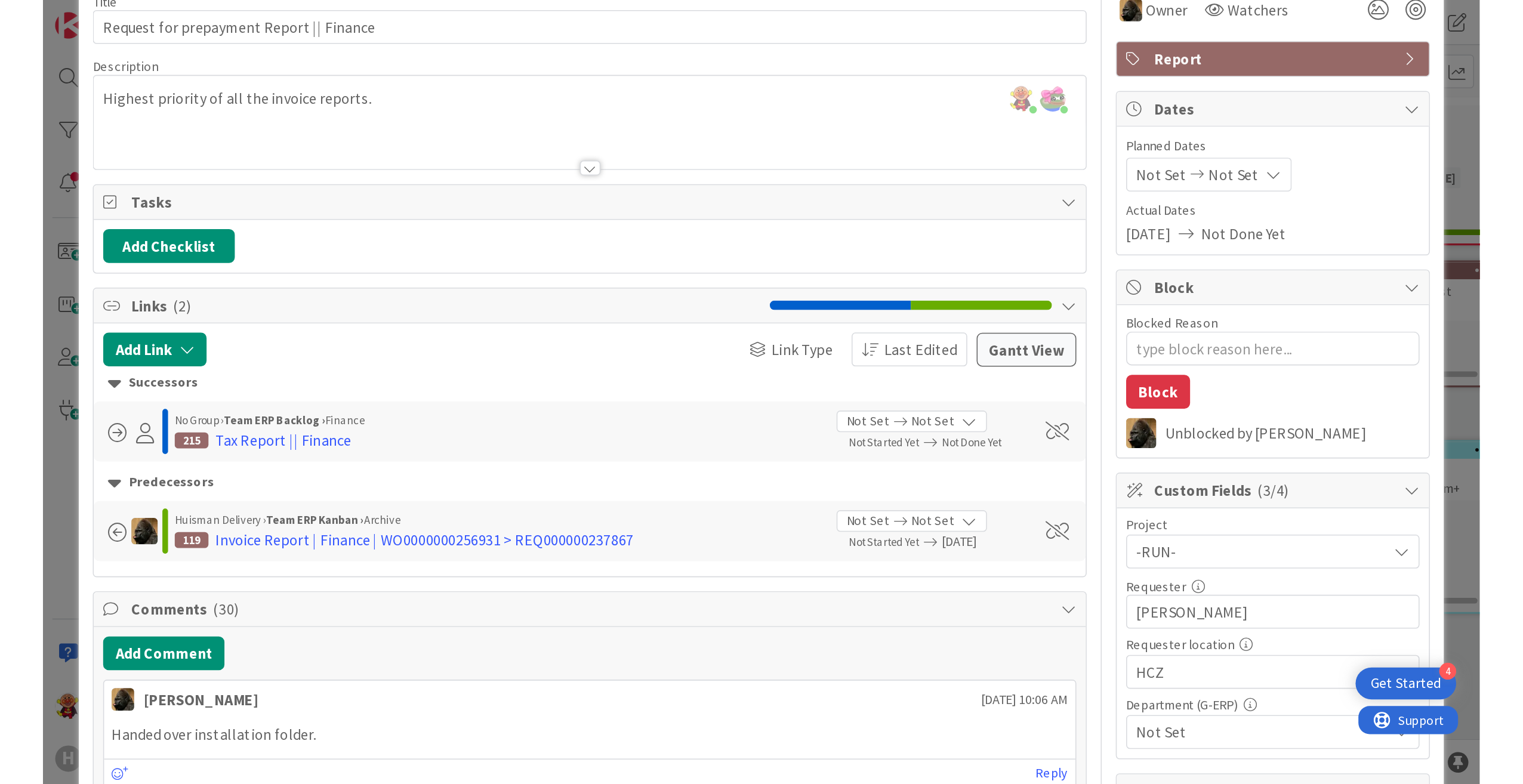
scroll to position [60, 0]
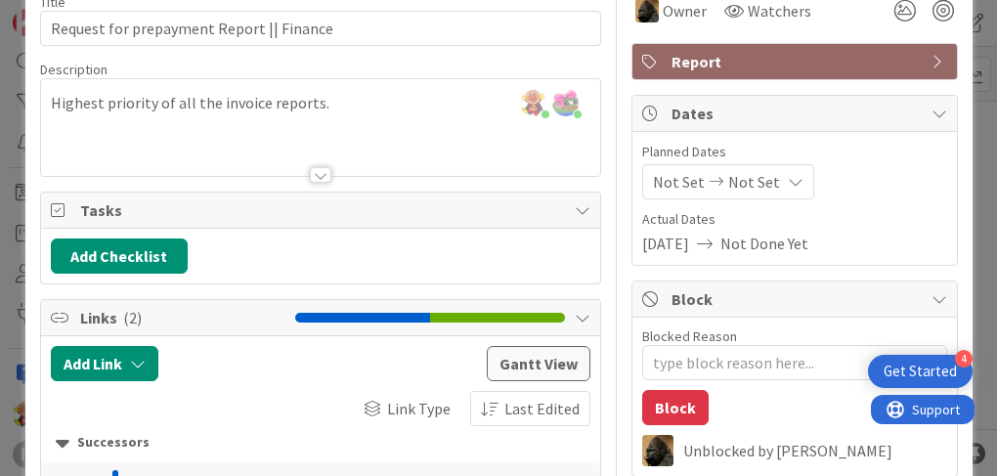
type textarea "x"
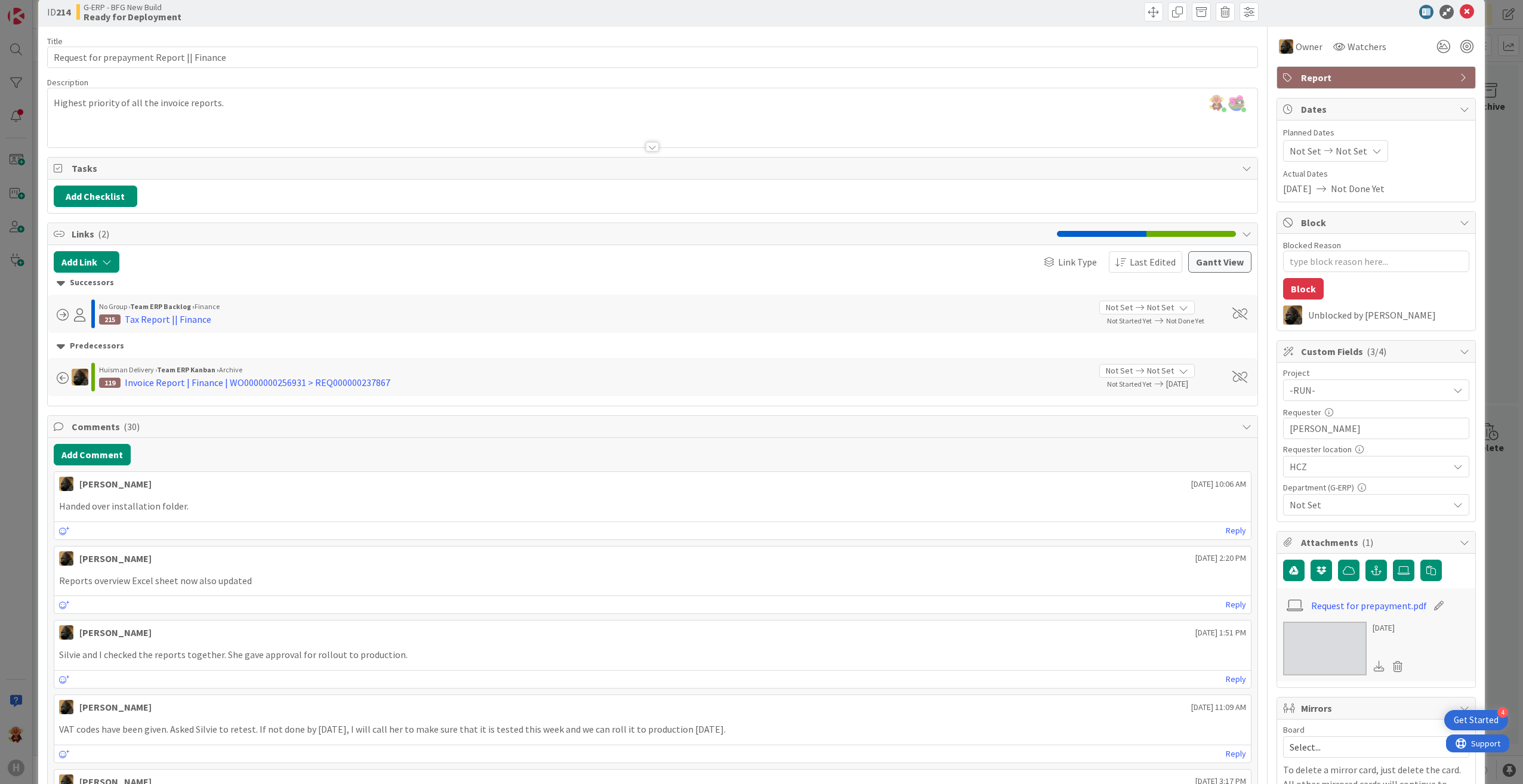
scroll to position [0, 0]
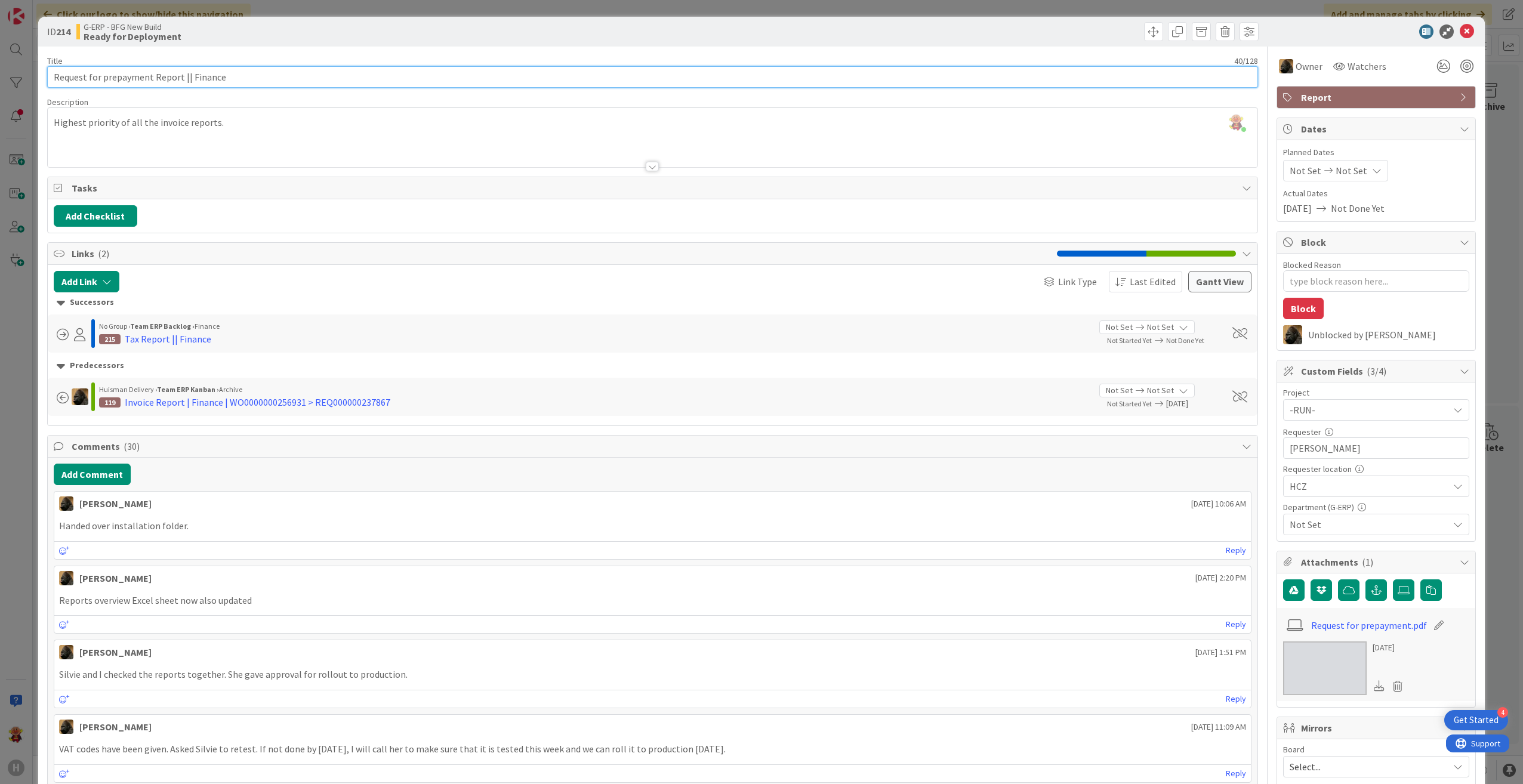
drag, startPoint x: 52, startPoint y: 76, endPoint x: 148, endPoint y: 80, distance: 96.1
click at [148, 80] on input "Request for prepayment Report || Finance" at bounding box center [652, 76] width 1211 height 21
drag, startPoint x: 1458, startPoint y: 29, endPoint x: 1453, endPoint y: 38, distance: 10.3
click at [1459, 29] on icon at bounding box center [1466, 31] width 14 height 14
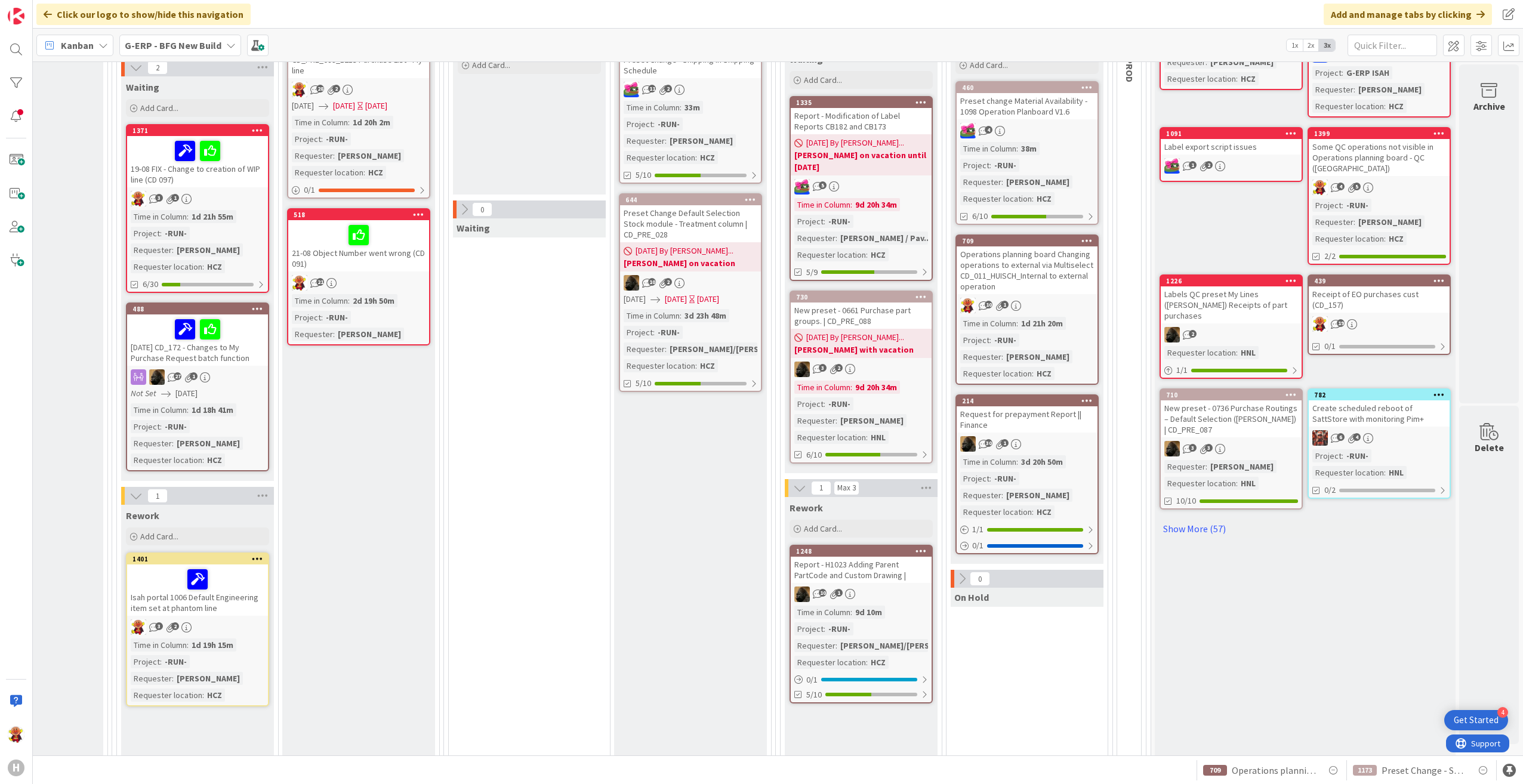
scroll to position [239, 987]
